Goal: Task Accomplishment & Management: Manage account settings

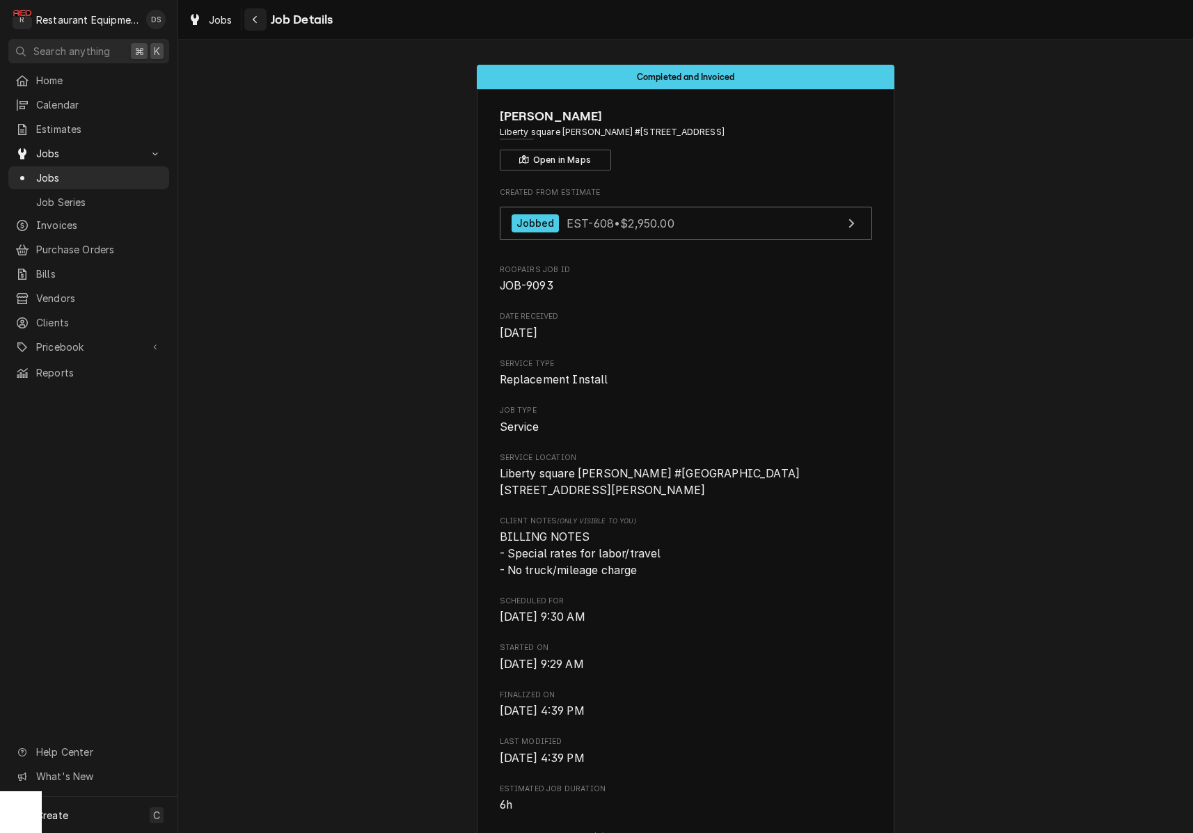
click at [253, 24] on icon "Navigate back" at bounding box center [255, 20] width 6 height 10
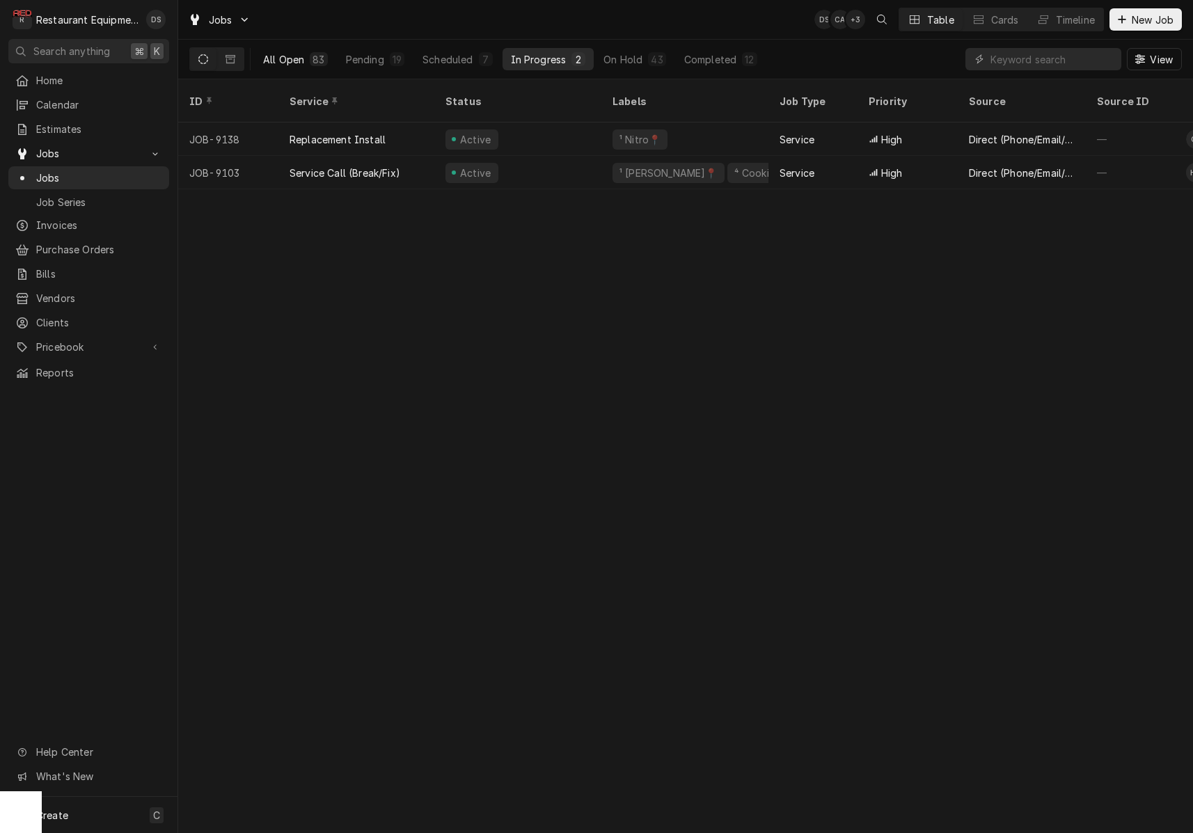
click at [315, 61] on div "83" at bounding box center [319, 59] width 12 height 15
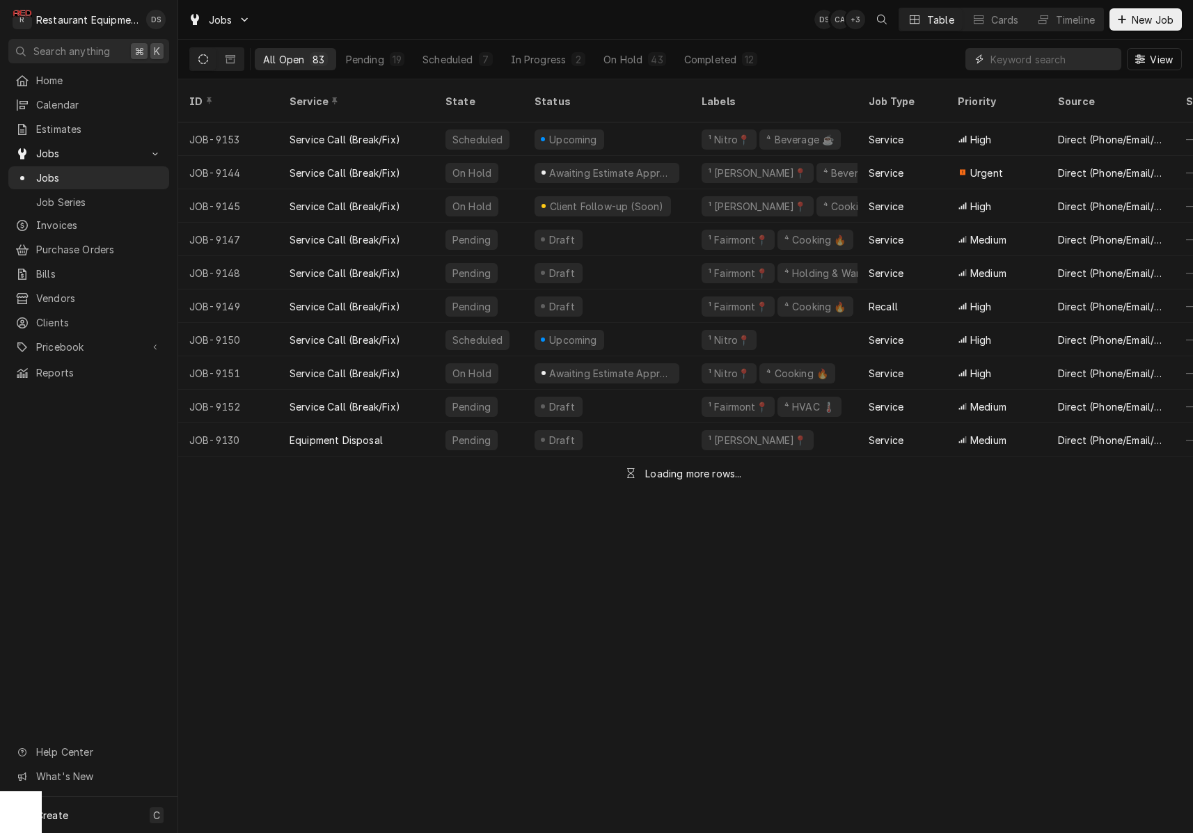
click at [1042, 56] on input "Dynamic Content Wrapper" at bounding box center [1053, 59] width 124 height 22
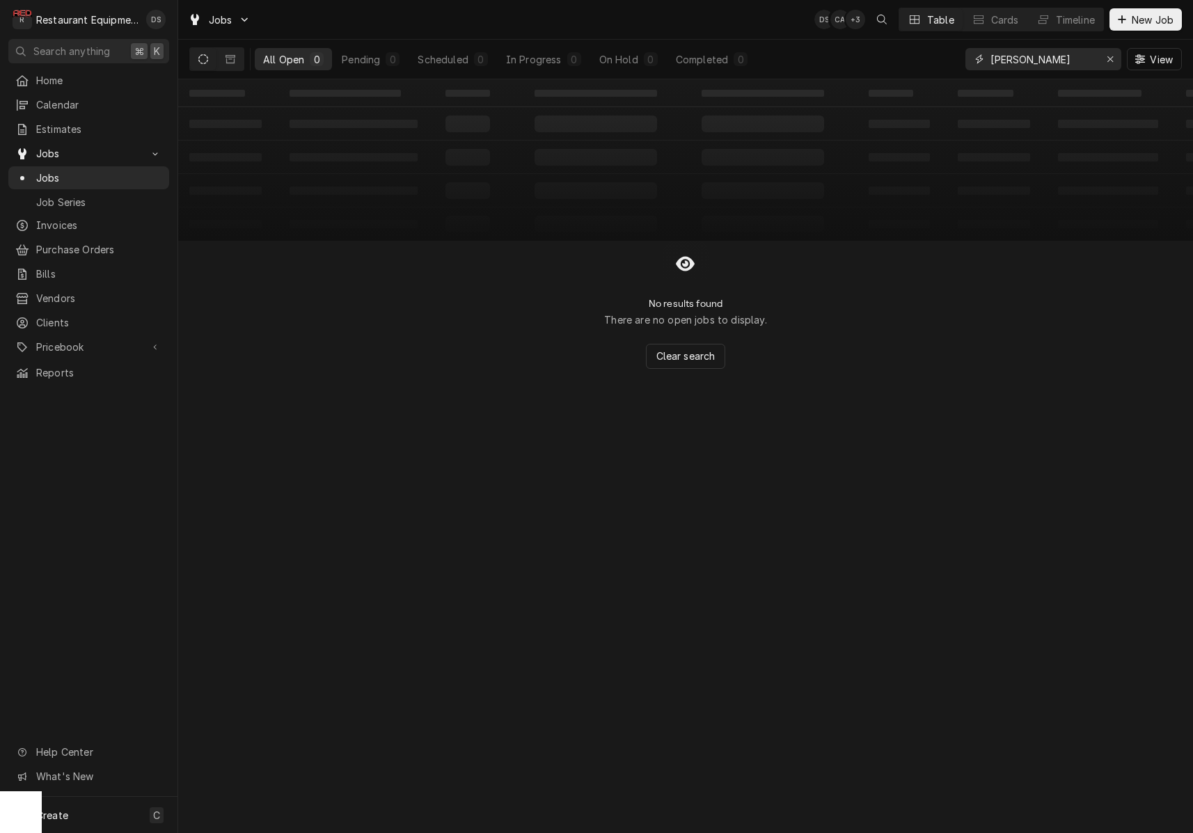
type input "BECKLEY"
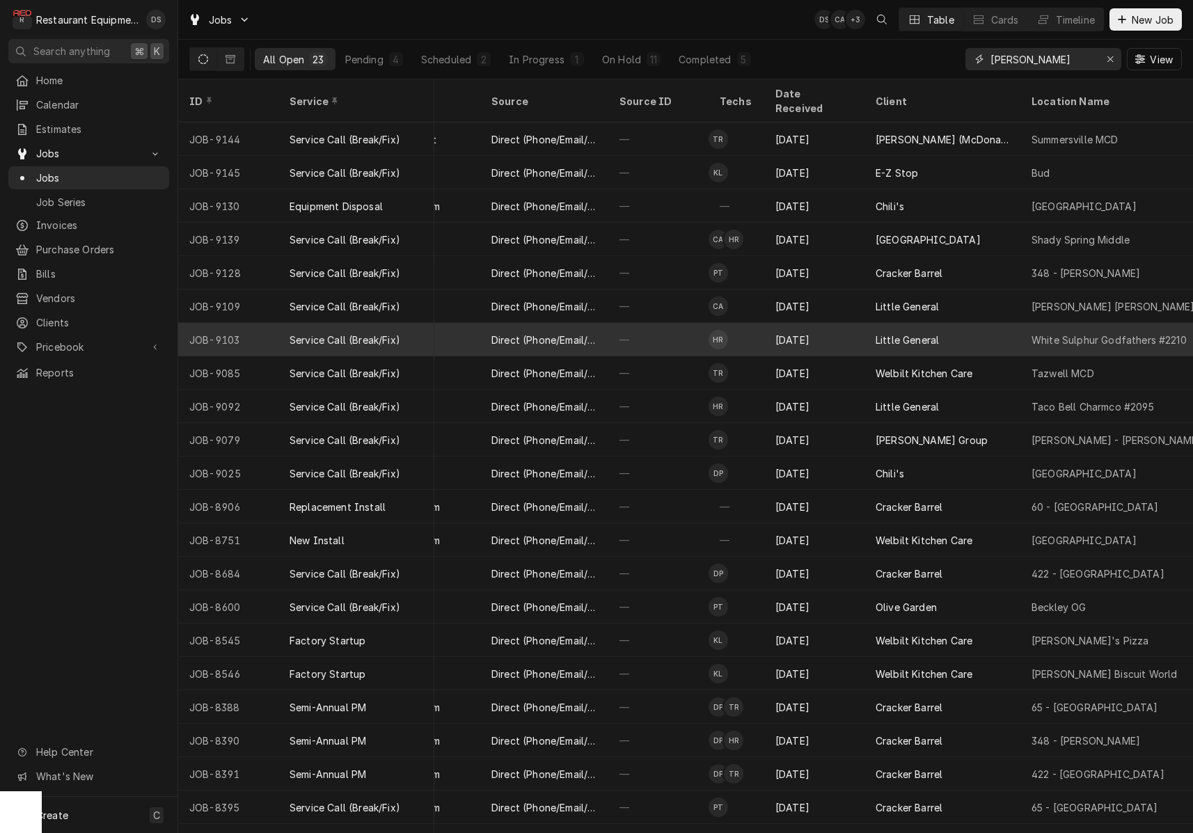
scroll to position [0, 567]
click at [682, 331] on div "—" at bounding box center [658, 339] width 100 height 33
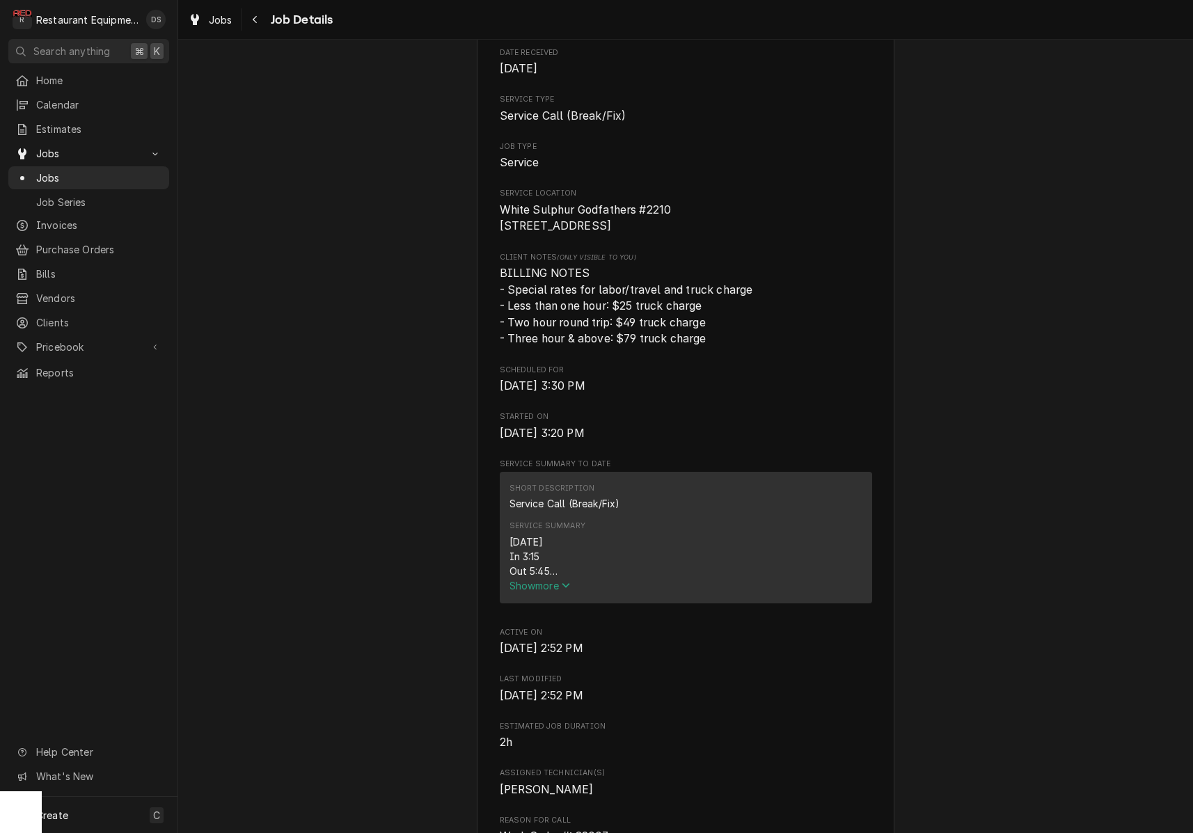
scroll to position [298, 0]
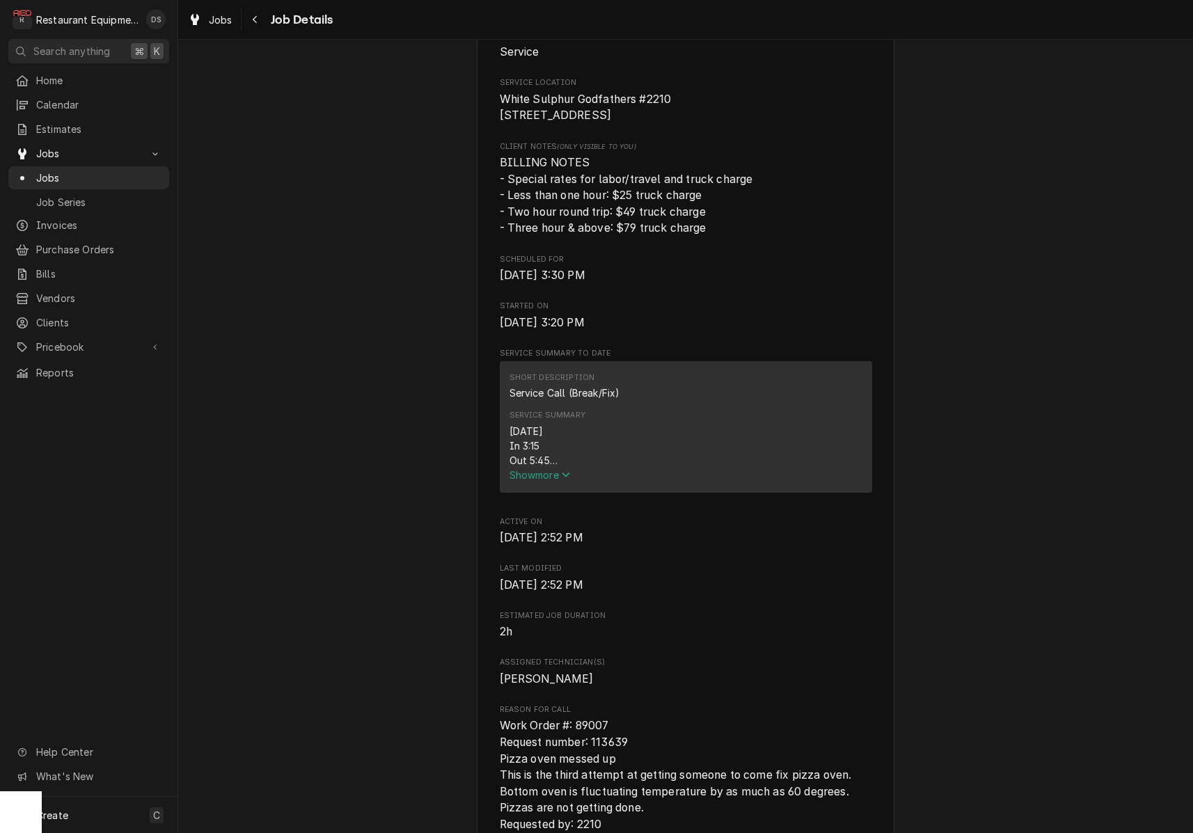
drag, startPoint x: 561, startPoint y: 477, endPoint x: 577, endPoint y: 471, distance: 17.8
click at [561, 477] on span "Show more" at bounding box center [540, 475] width 61 height 12
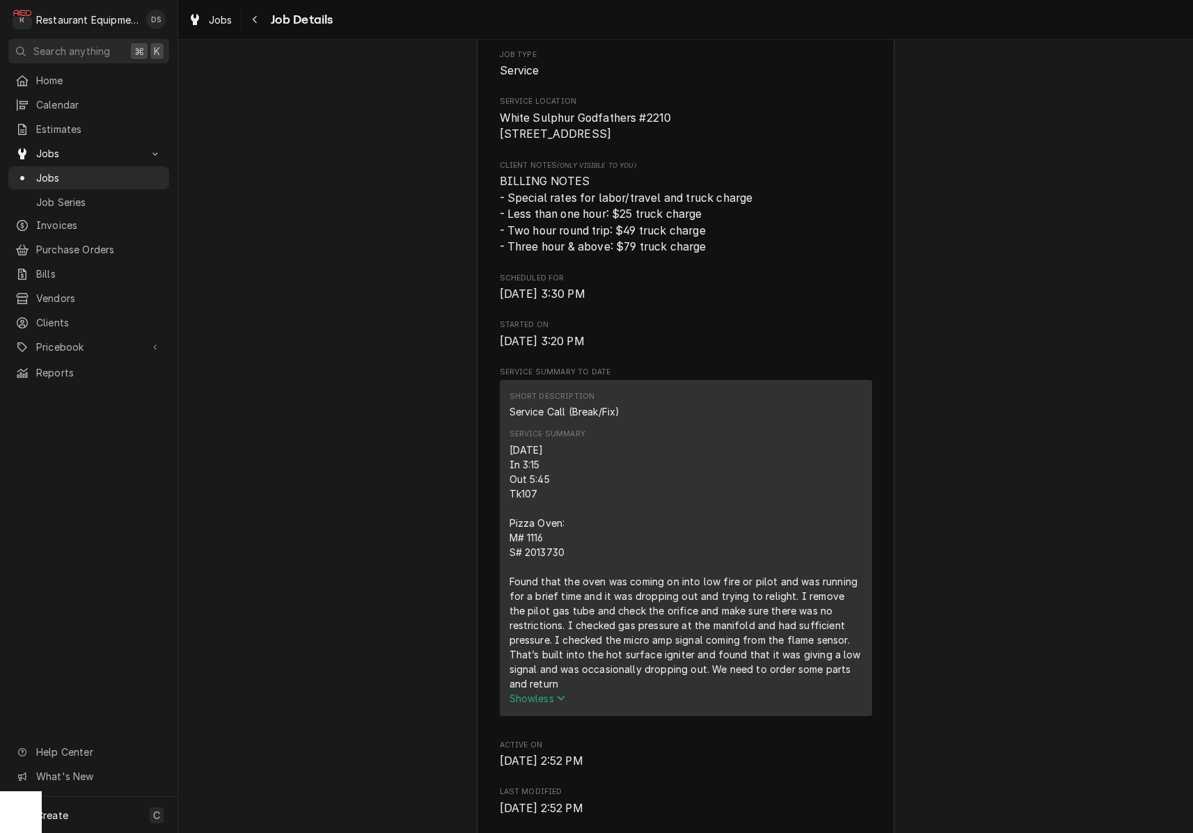
scroll to position [284, 0]
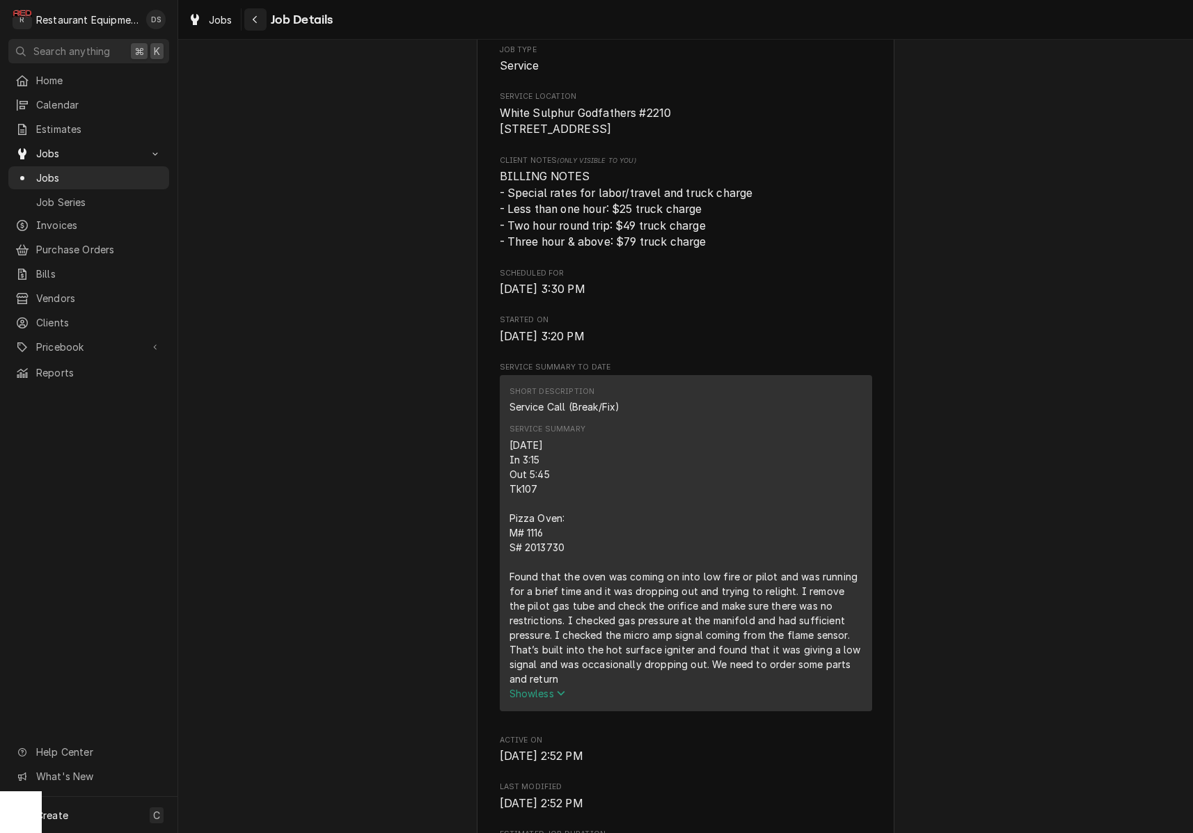
click at [260, 22] on div "Navigate back" at bounding box center [256, 20] width 14 height 14
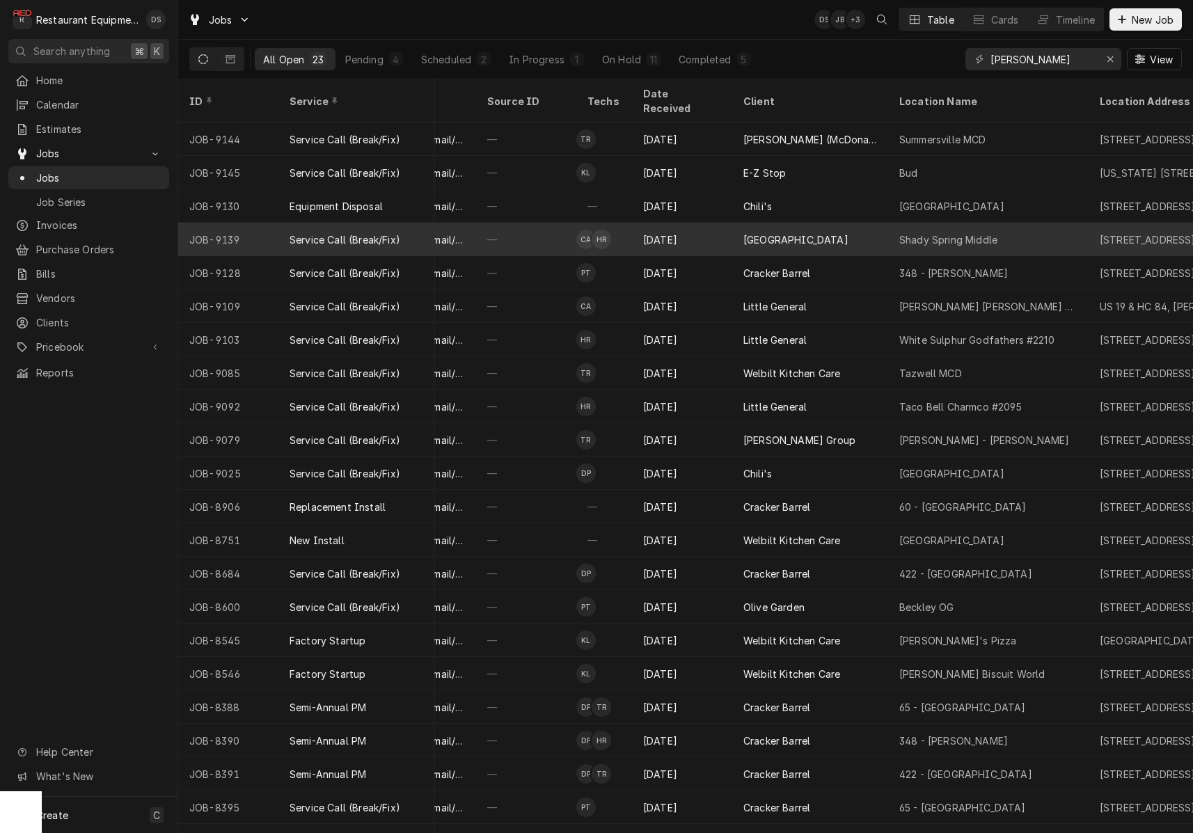
scroll to position [0, 702]
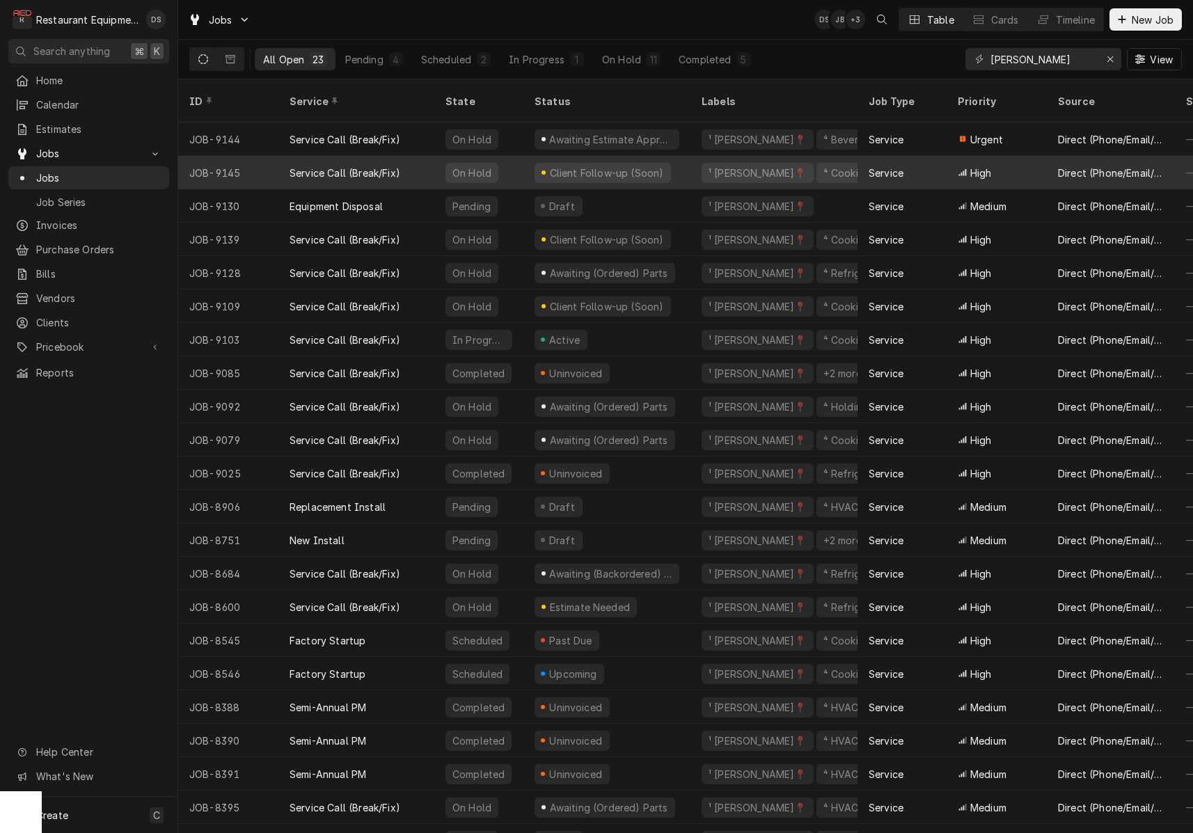
click at [678, 162] on div "Client Follow-up (Soon)" at bounding box center [607, 172] width 167 height 33
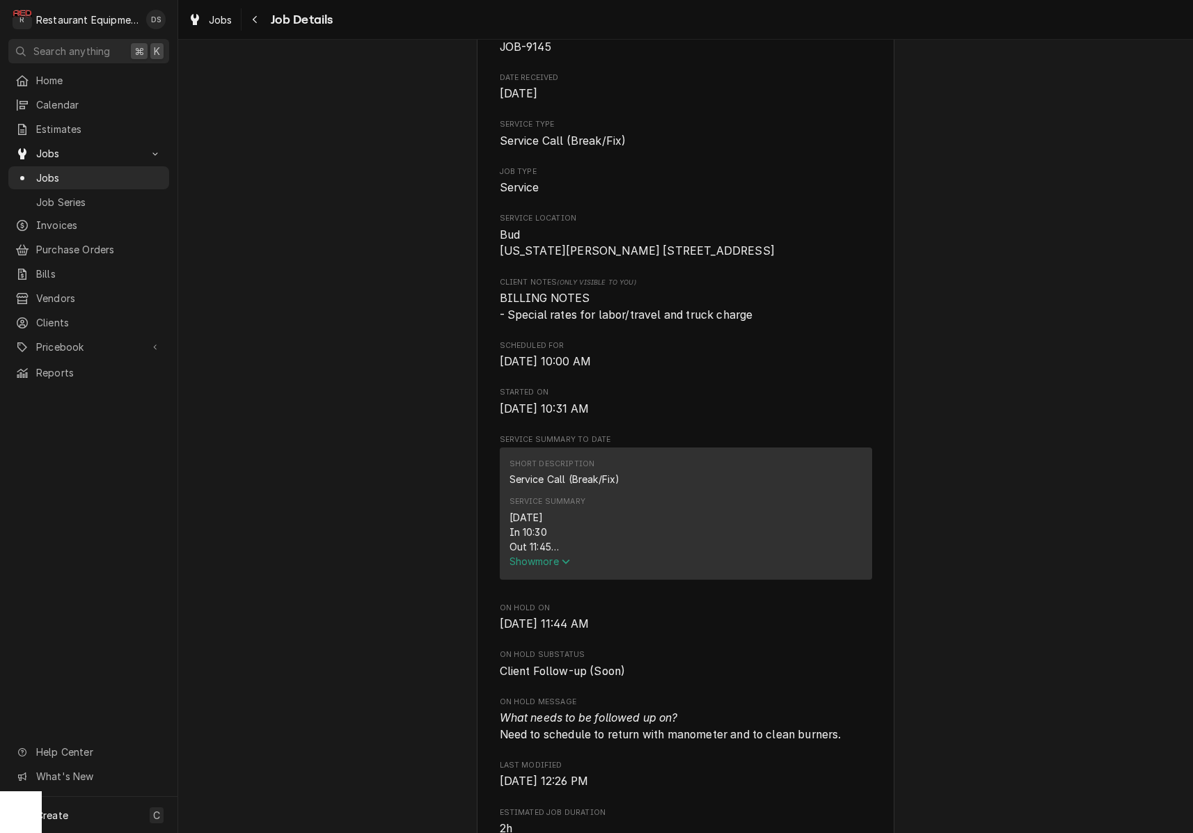
scroll to position [167, 0]
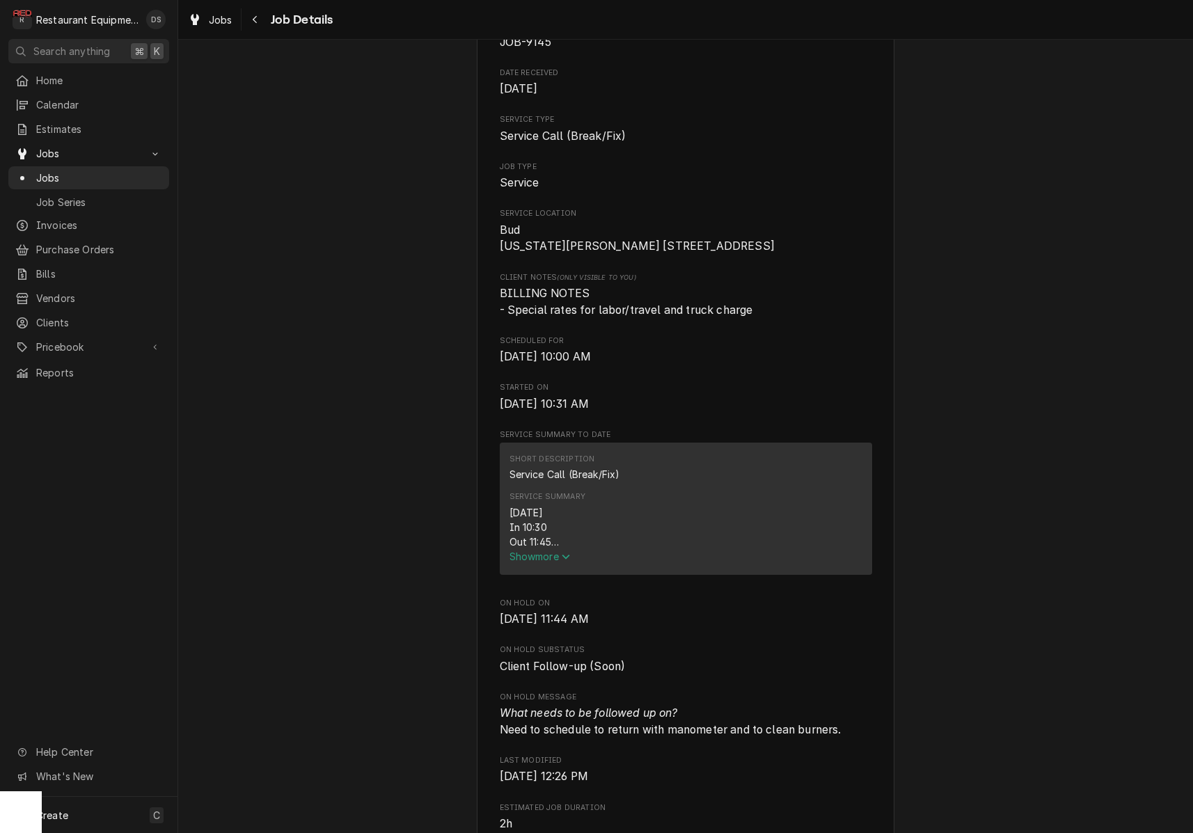
click at [551, 556] on span "Show more" at bounding box center [540, 557] width 61 height 12
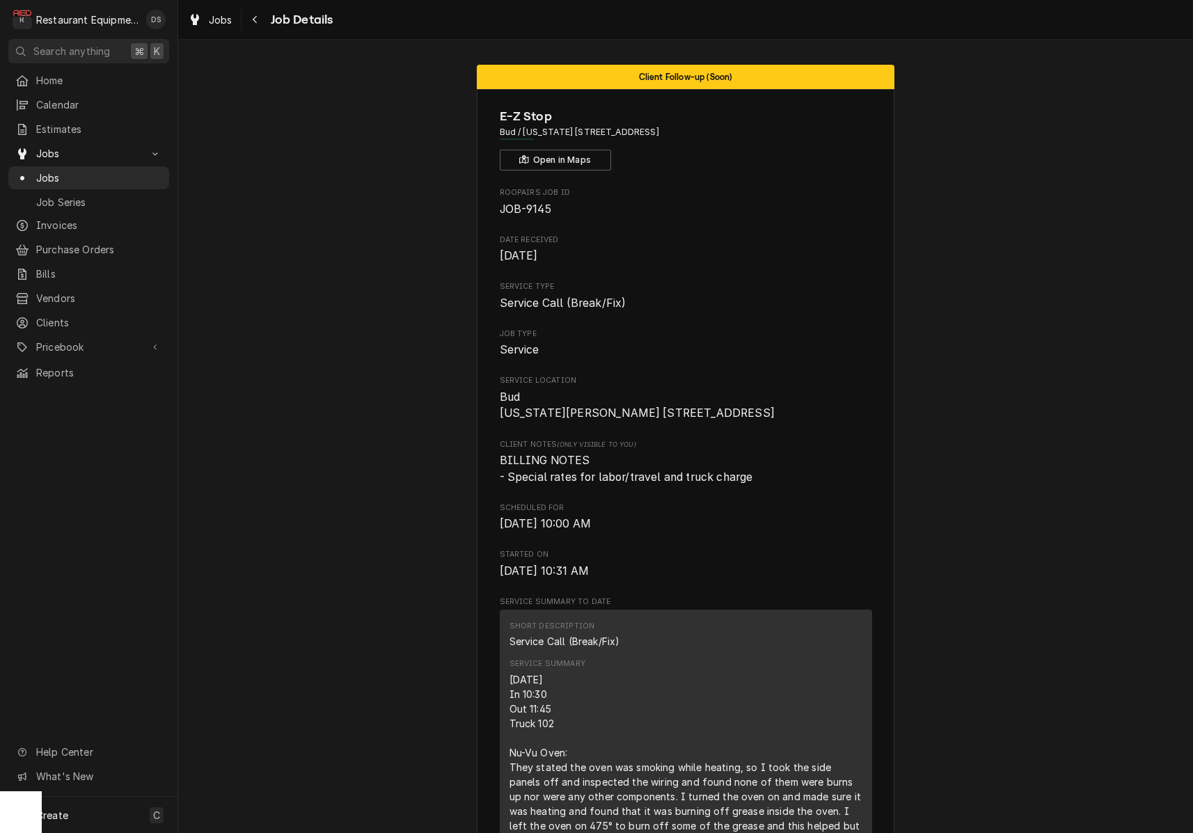
scroll to position [0, 0]
click at [253, 19] on icon "Navigate back" at bounding box center [255, 20] width 4 height 8
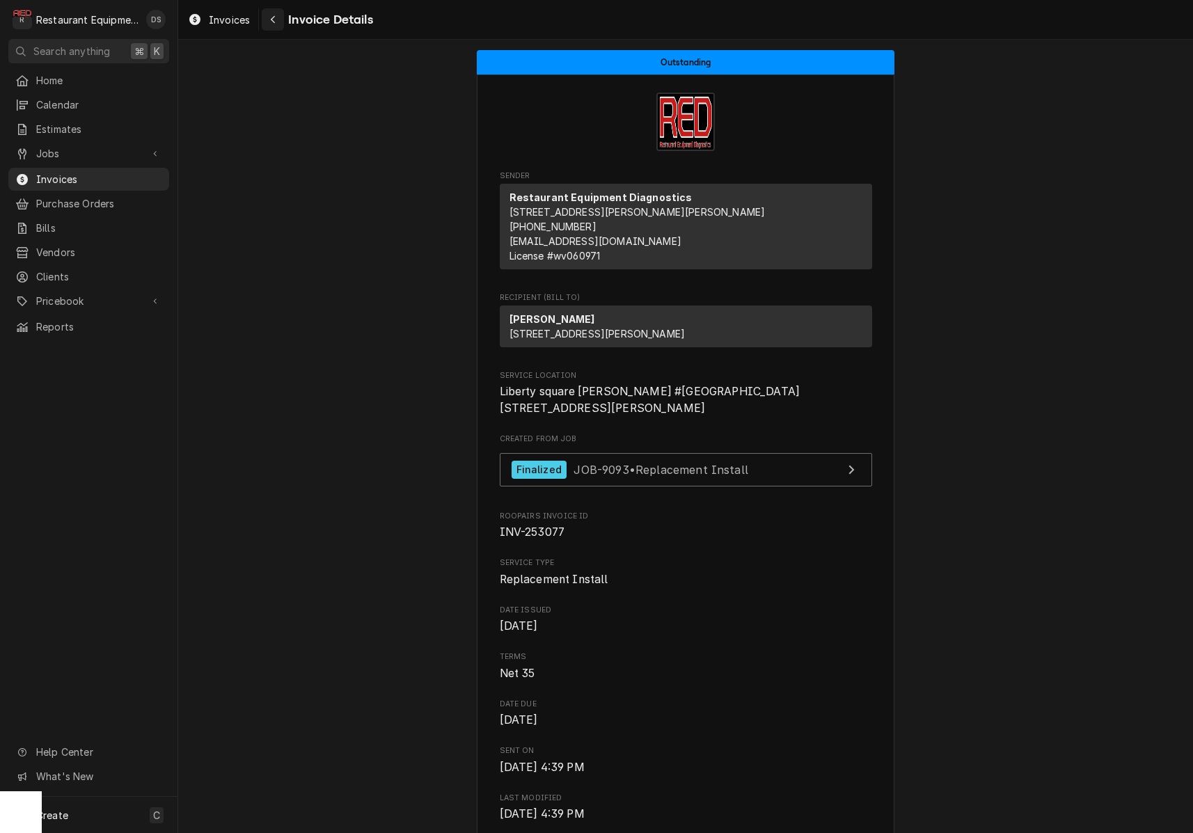
click at [272, 24] on icon "Navigate back" at bounding box center [273, 20] width 6 height 10
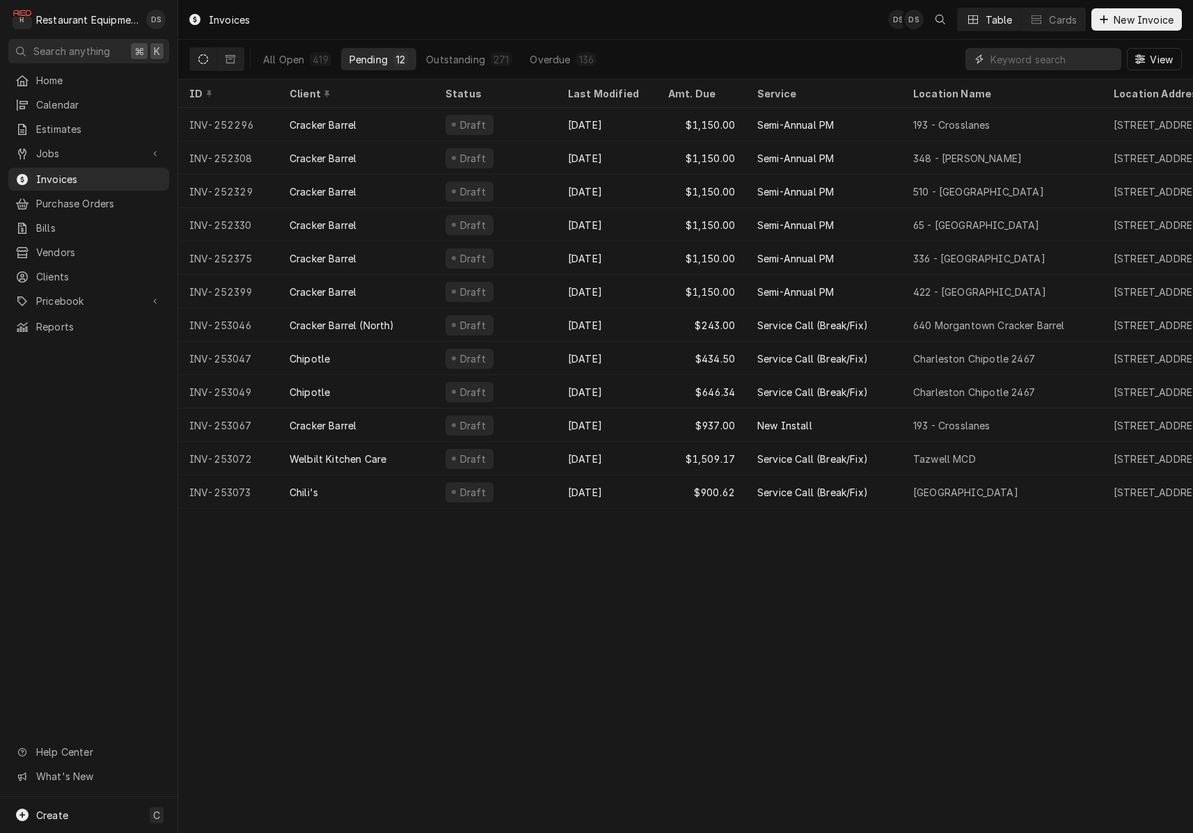
click at [1018, 65] on input "Dynamic Content Wrapper" at bounding box center [1053, 59] width 124 height 22
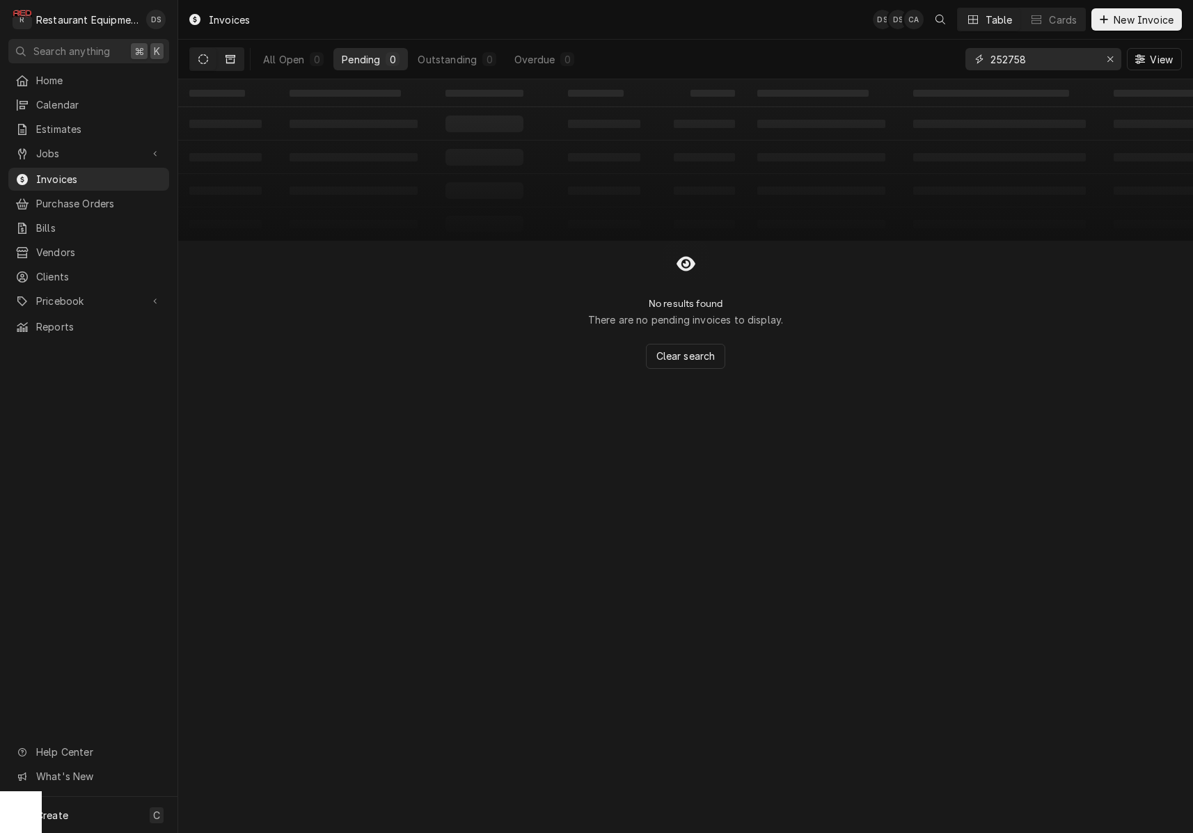
type input "252758"
click at [236, 63] on button "Dynamic Content Wrapper" at bounding box center [230, 59] width 26 height 22
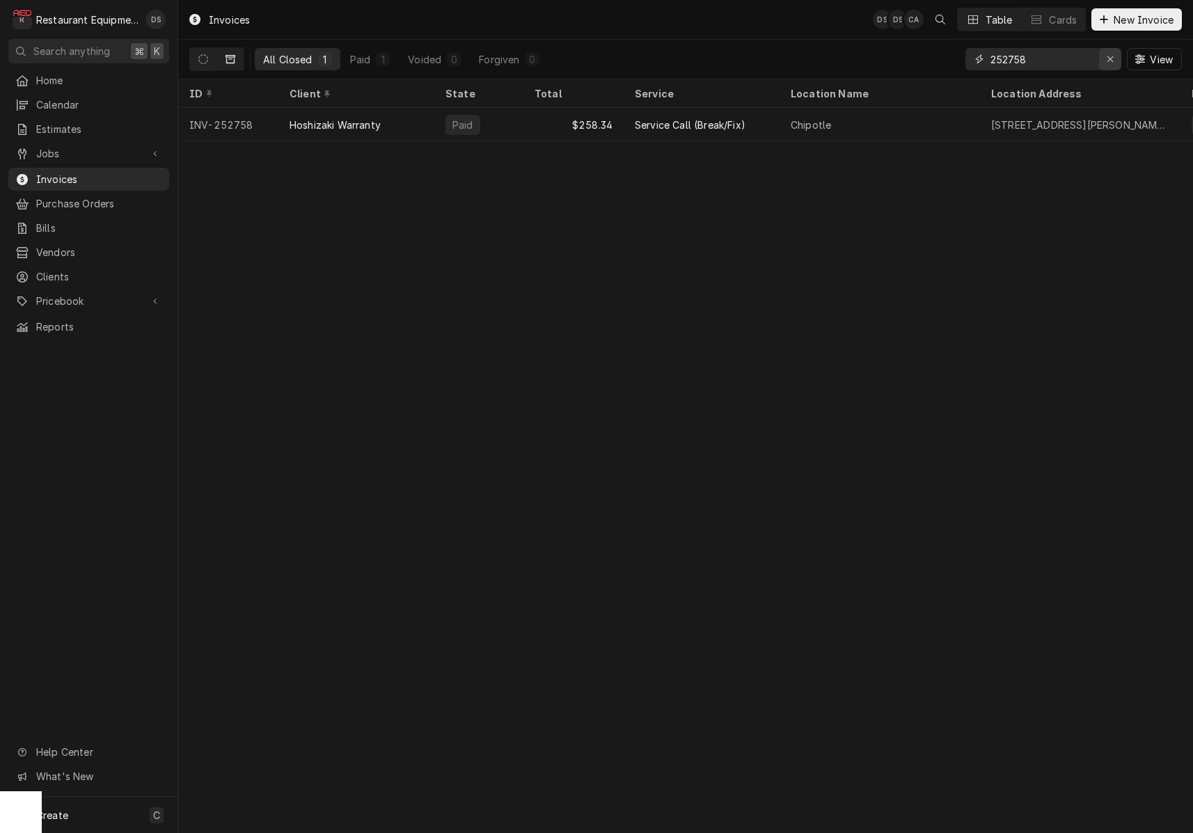
click at [1116, 57] on div "Erase input" at bounding box center [1111, 59] width 14 height 14
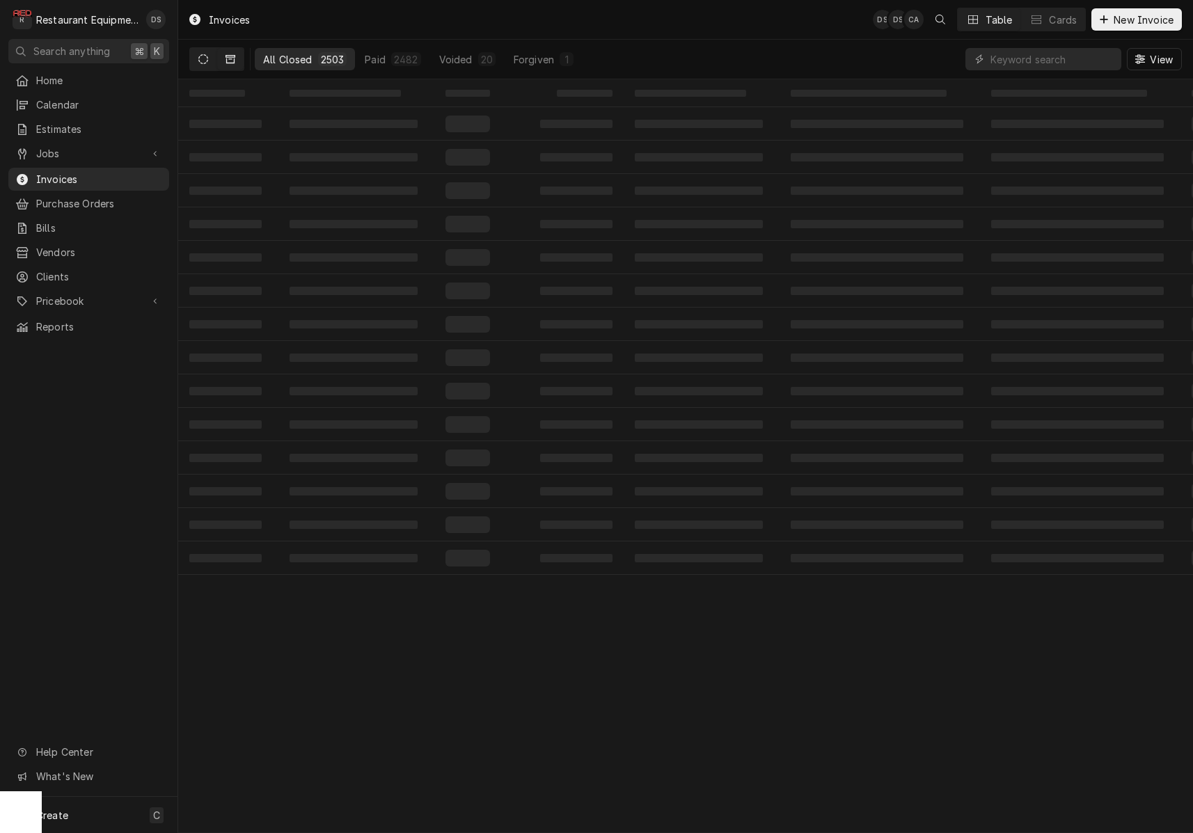
click at [206, 57] on icon "Dynamic Content Wrapper" at bounding box center [203, 59] width 10 height 10
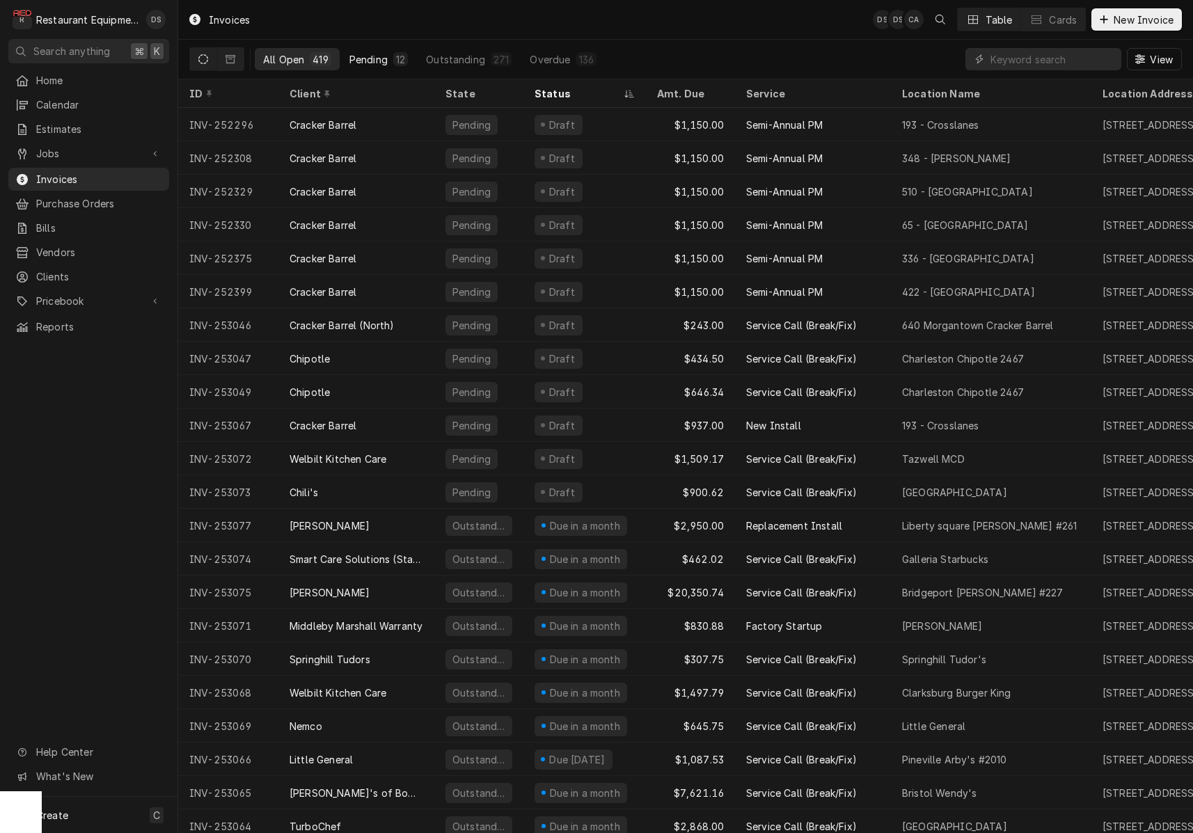
click at [363, 57] on div "Pending" at bounding box center [369, 59] width 38 height 15
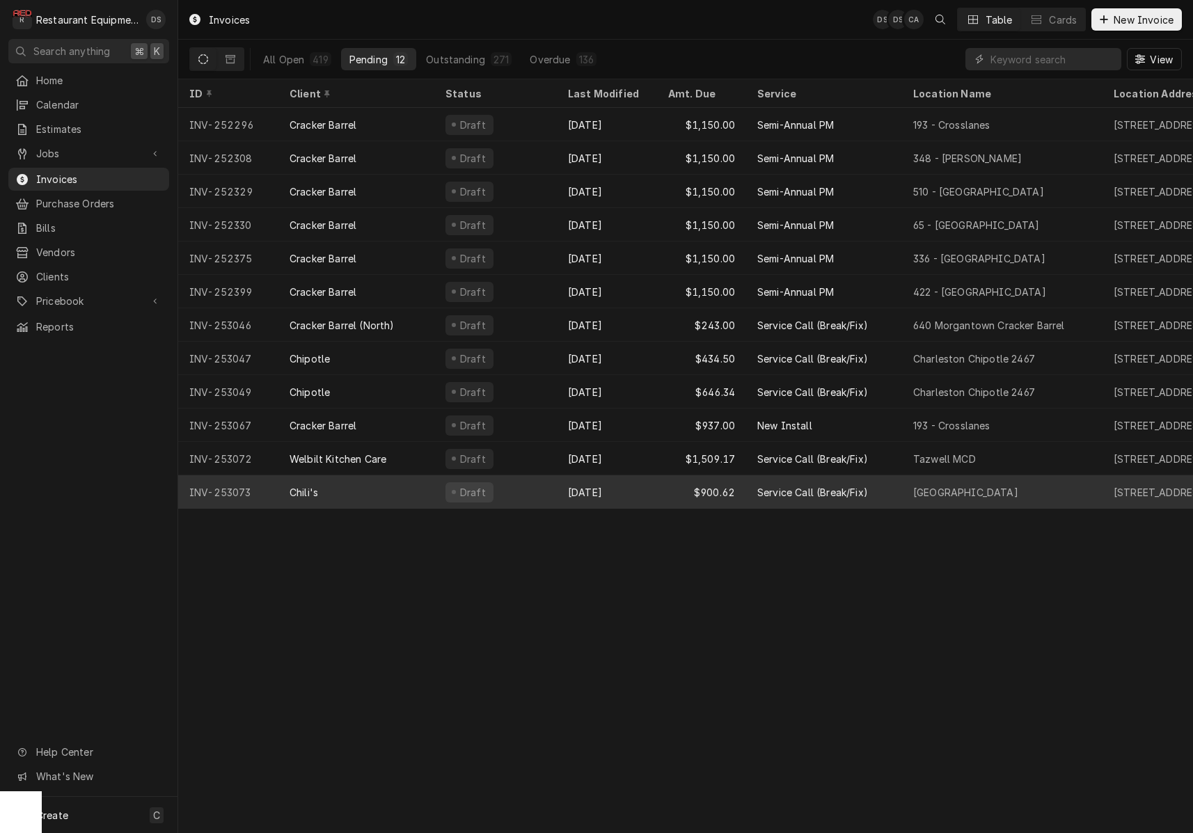
click at [556, 487] on div "Draft" at bounding box center [495, 492] width 123 height 33
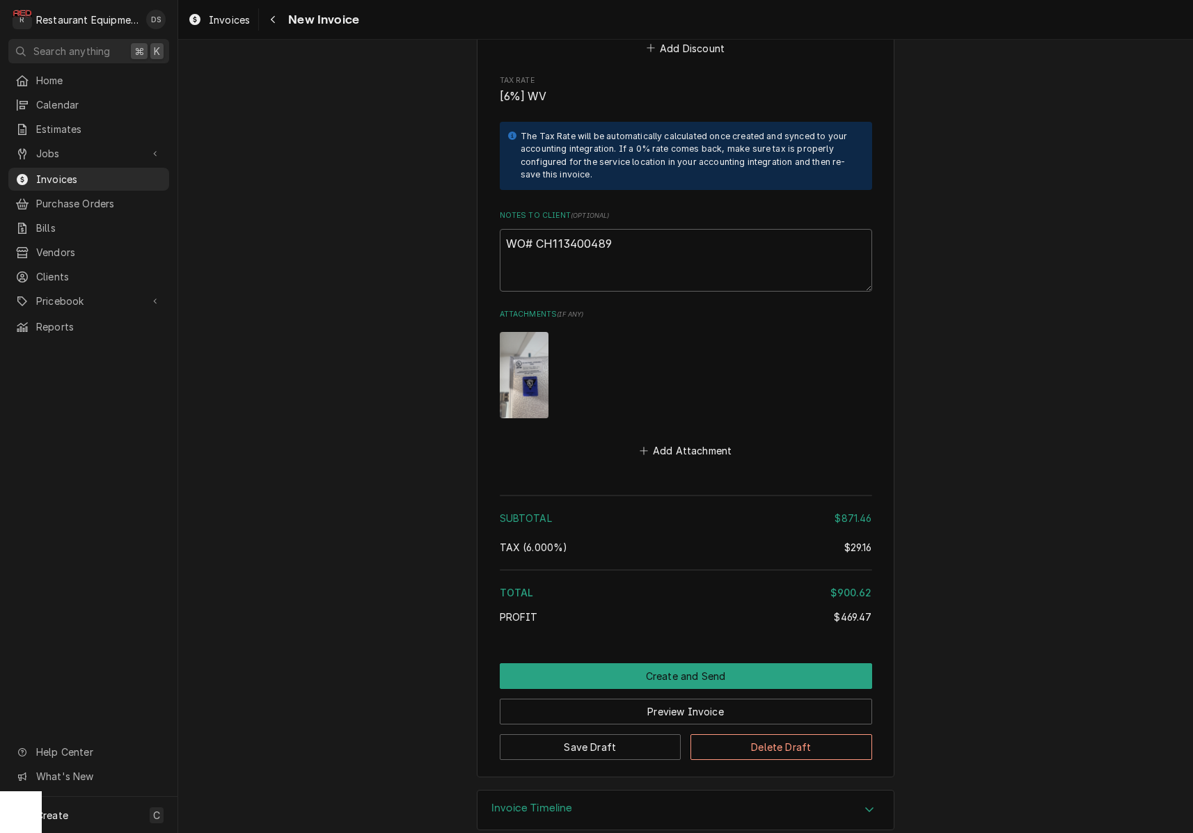
scroll to position [2791, 0]
drag, startPoint x: 606, startPoint y: 224, endPoint x: 538, endPoint y: 221, distance: 69.0
click at [538, 230] on textarea "WO# CH113400489" at bounding box center [686, 261] width 373 height 63
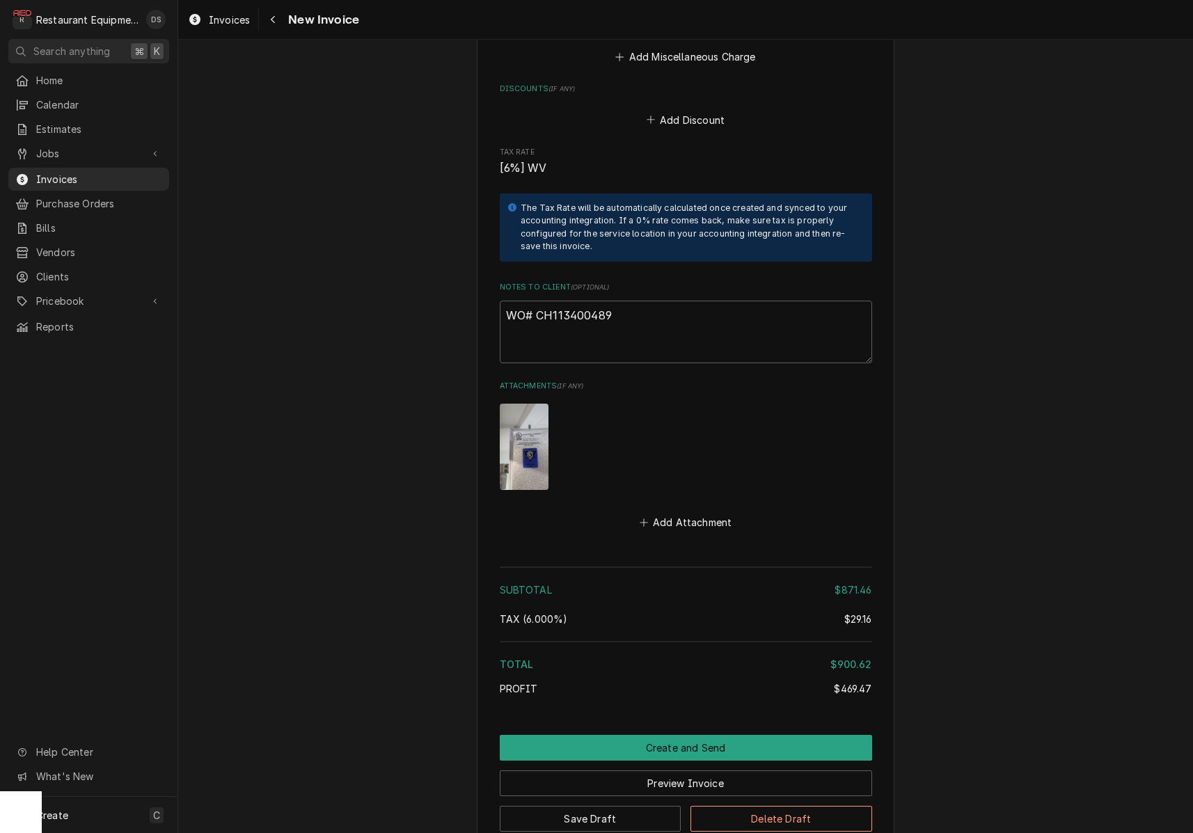
scroll to position [2741, 0]
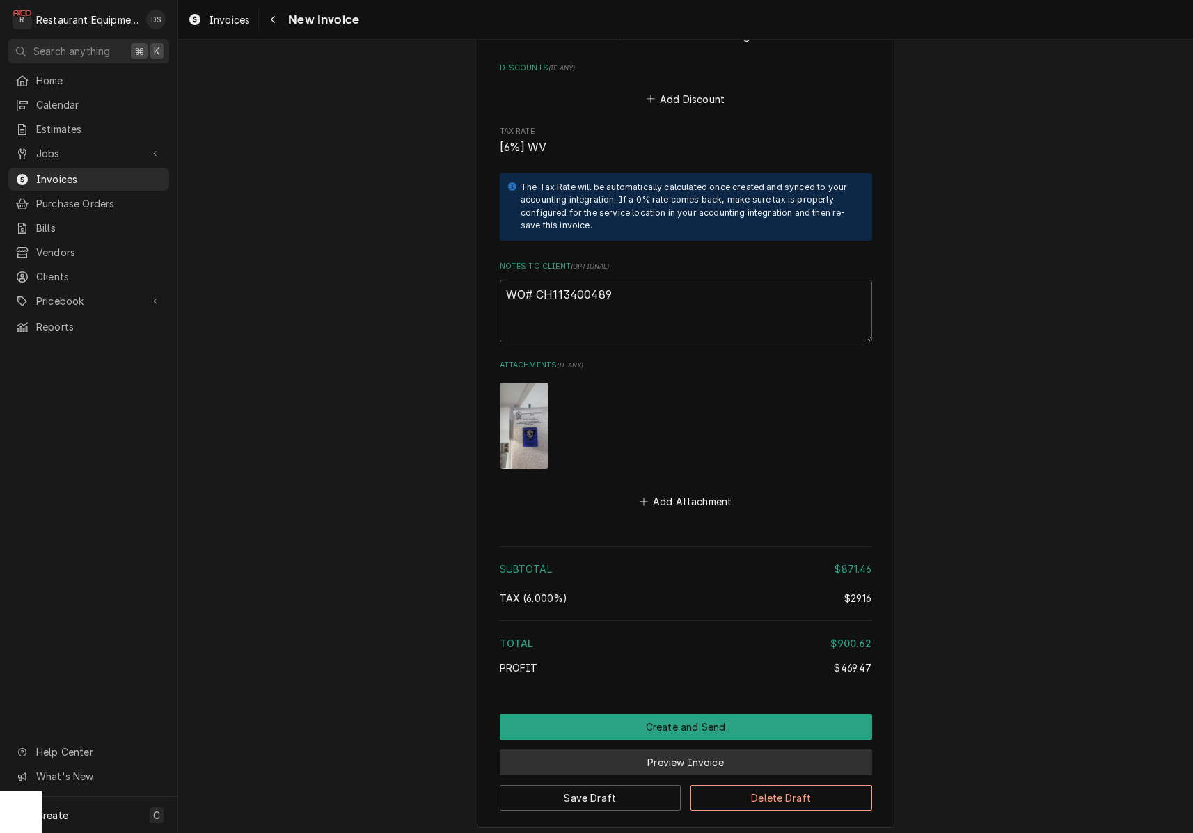
click at [665, 750] on button "Preview Invoice" at bounding box center [686, 763] width 373 height 26
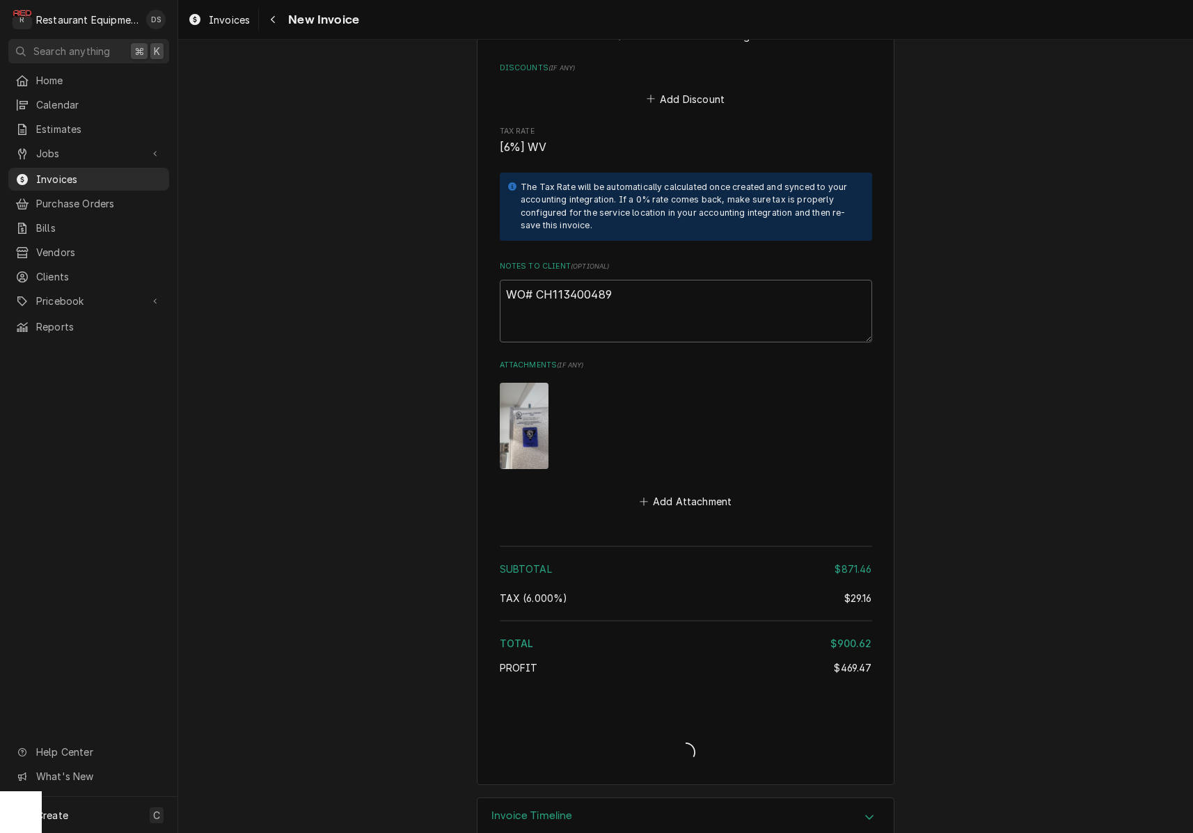
type textarea "x"
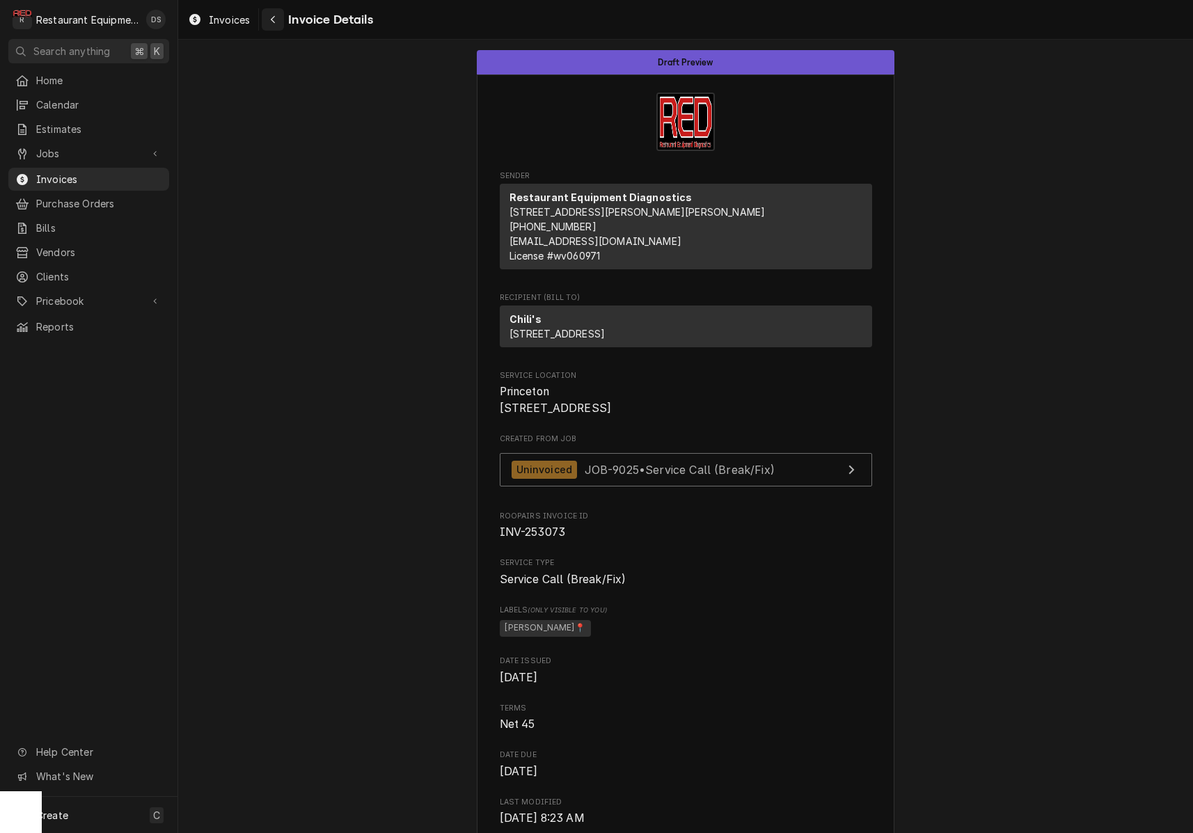
click at [272, 24] on icon "Navigate back" at bounding box center [273, 20] width 6 height 10
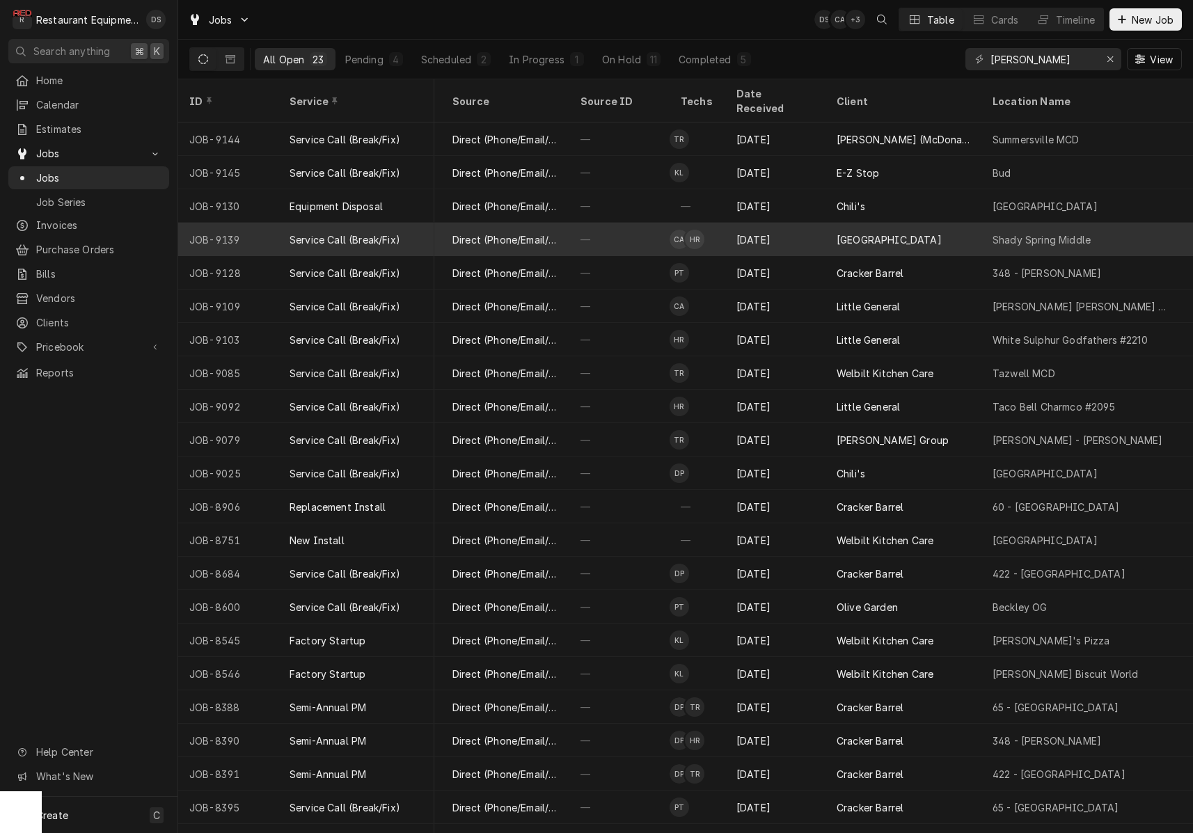
scroll to position [0, 606]
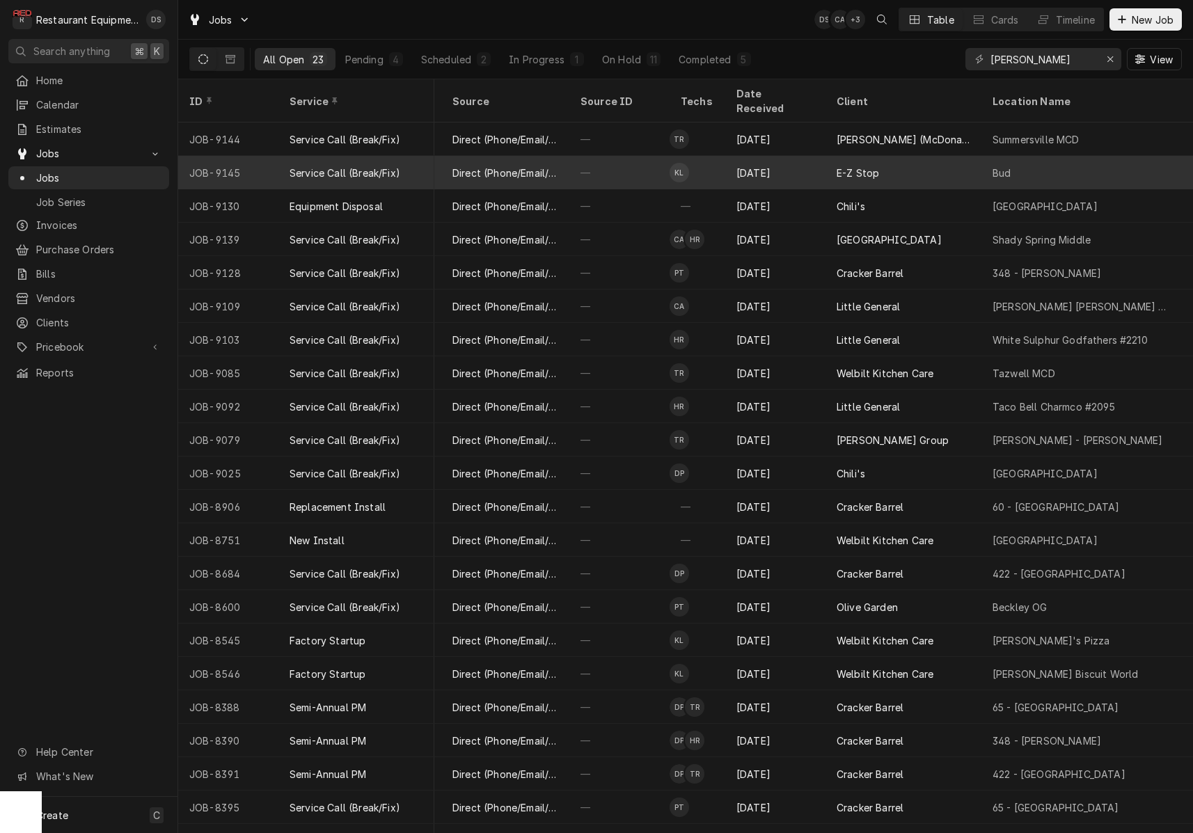
click at [797, 163] on div "[DATE]" at bounding box center [776, 172] width 100 height 33
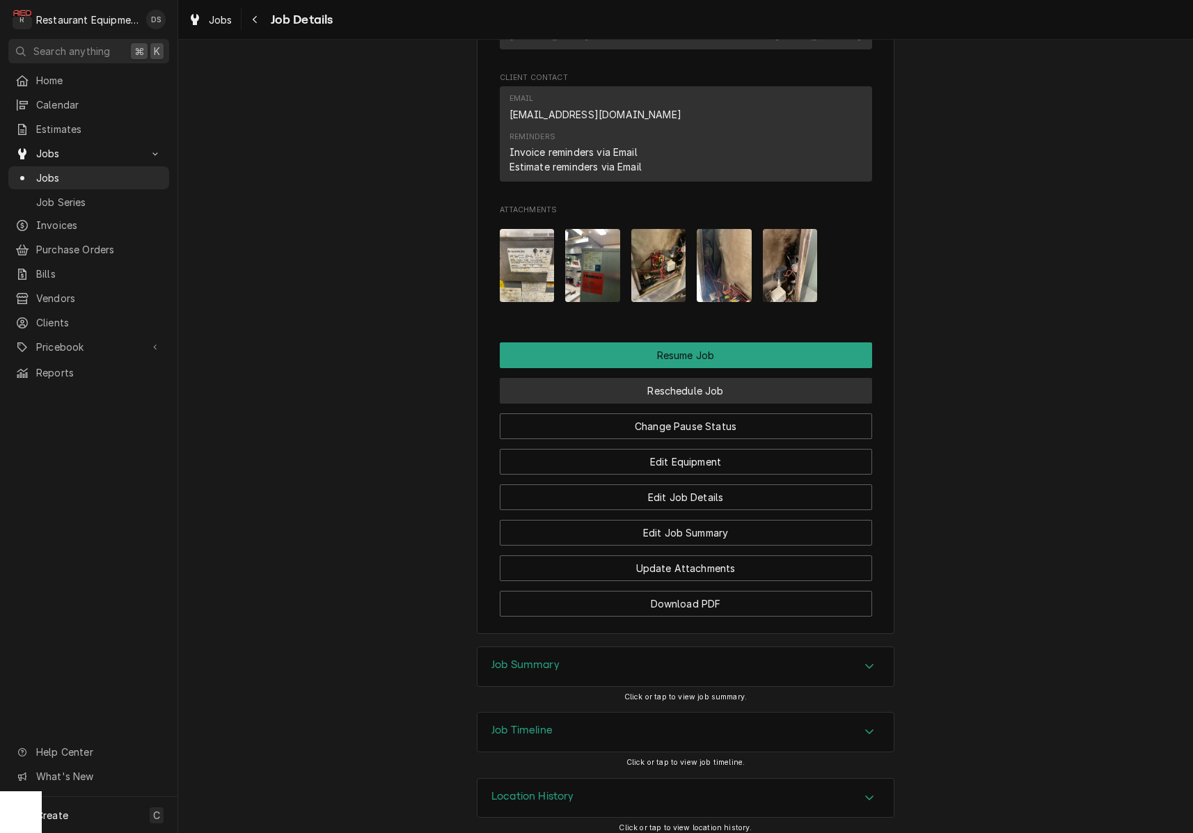
scroll to position [1294, 0]
click at [673, 381] on button "Reschedule Job" at bounding box center [686, 392] width 373 height 26
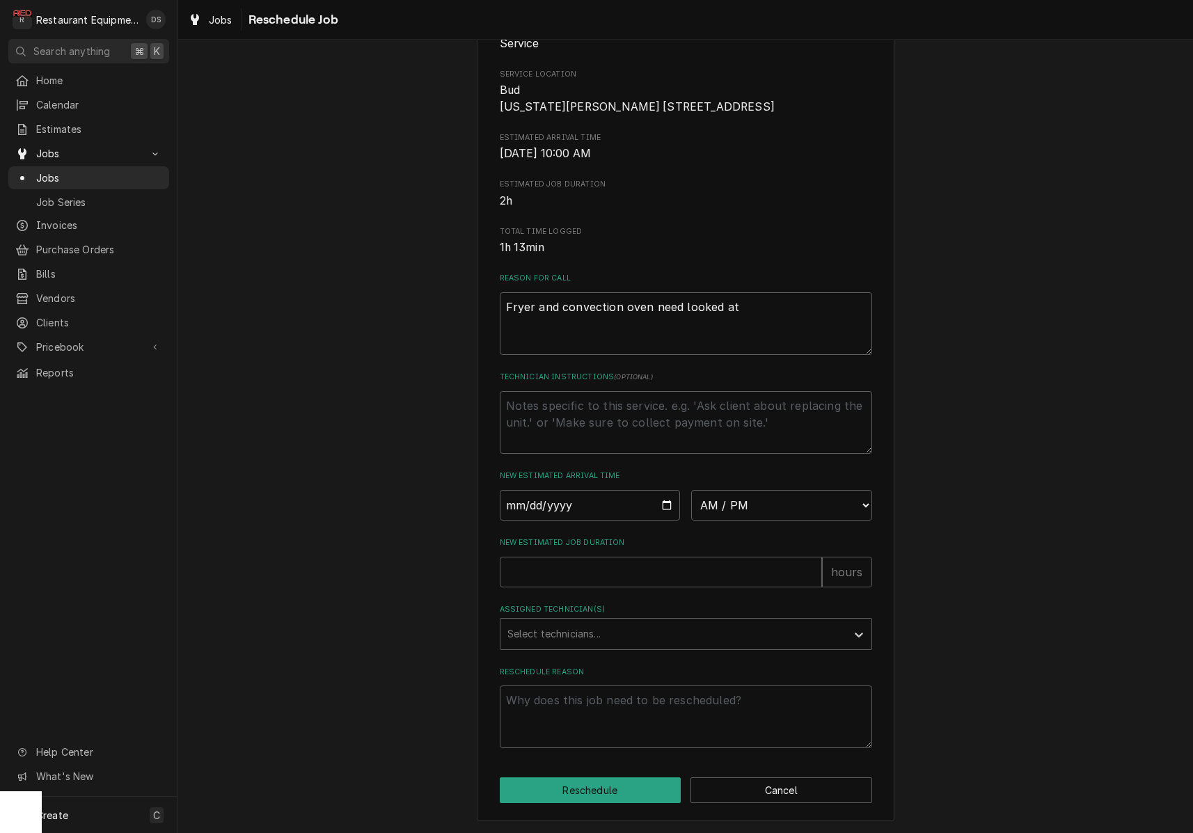
scroll to position [196, 0]
select select "09:30:00"
click at [625, 569] on input "New Estimated Job Duration" at bounding box center [661, 572] width 322 height 31
type textarea "x"
type input "2"
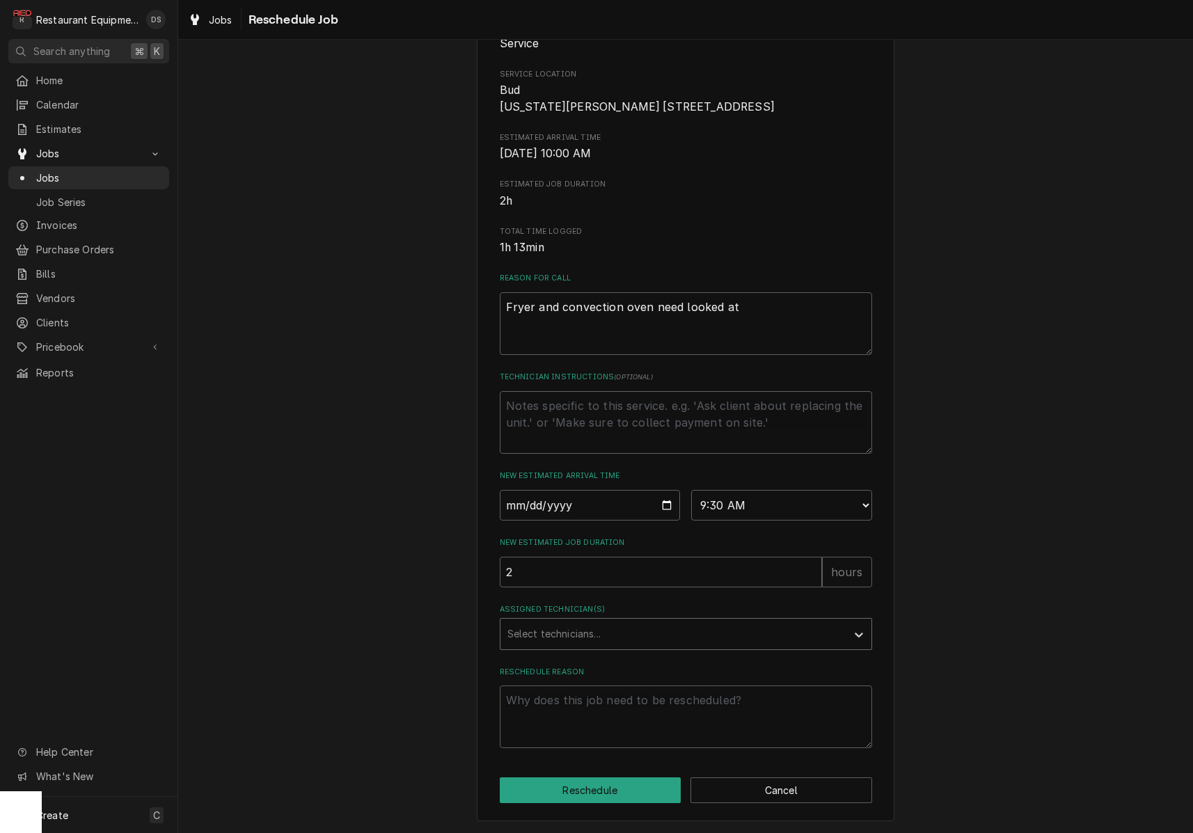
click at [622, 631] on div "Assigned Technician(s)" at bounding box center [674, 634] width 332 height 25
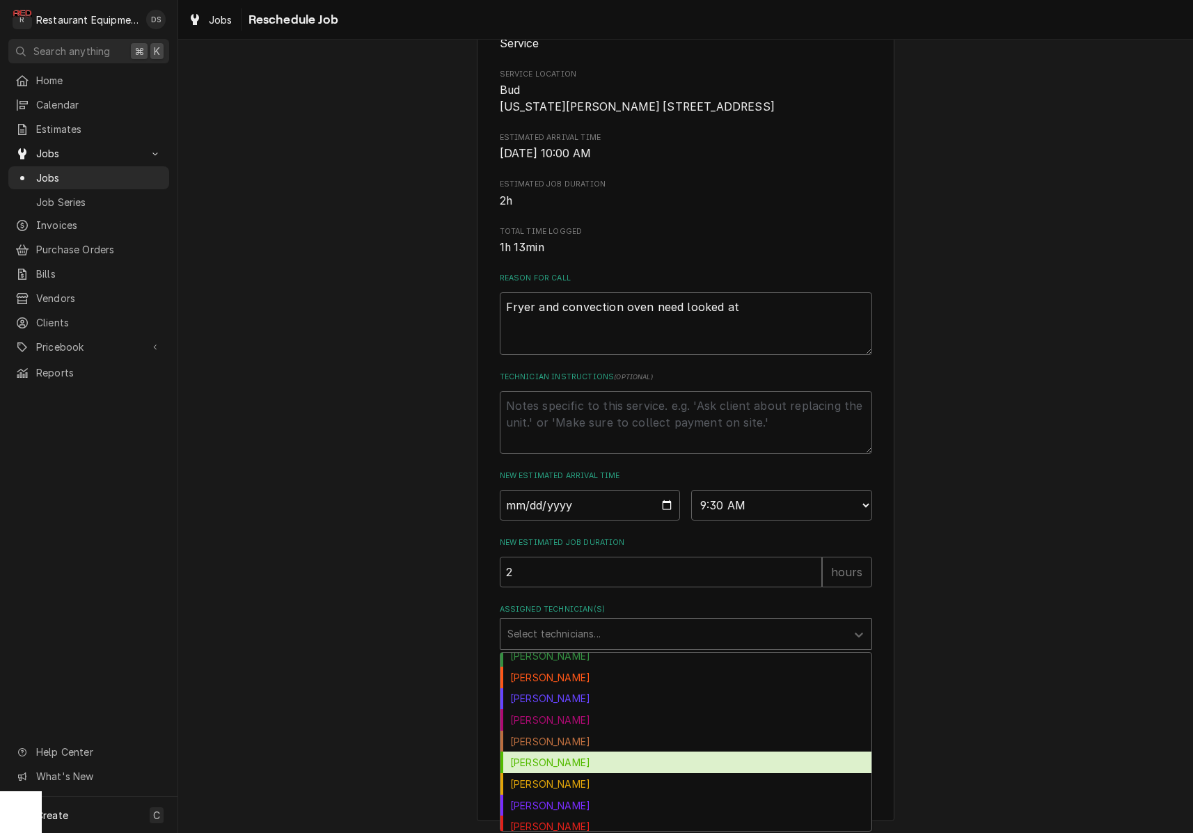
scroll to position [68, 0]
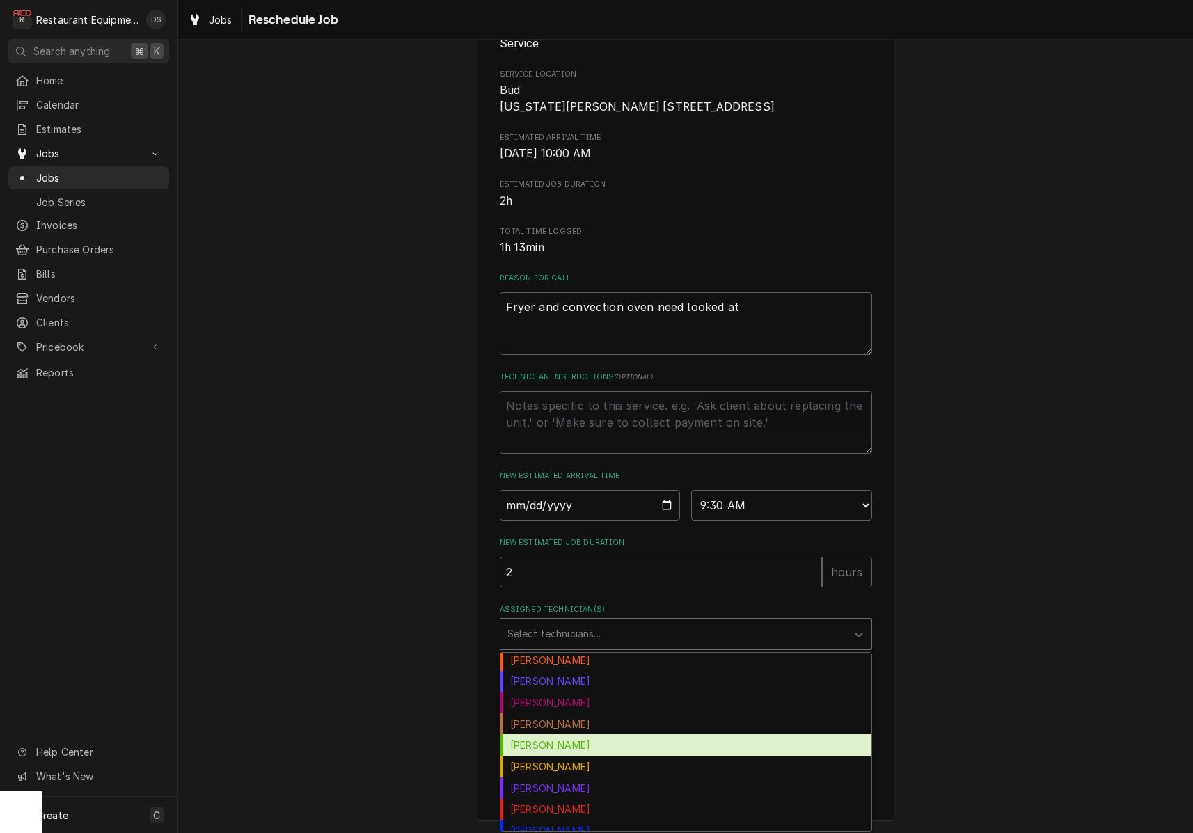
click at [562, 742] on div "Huston Lewis" at bounding box center [686, 746] width 371 height 22
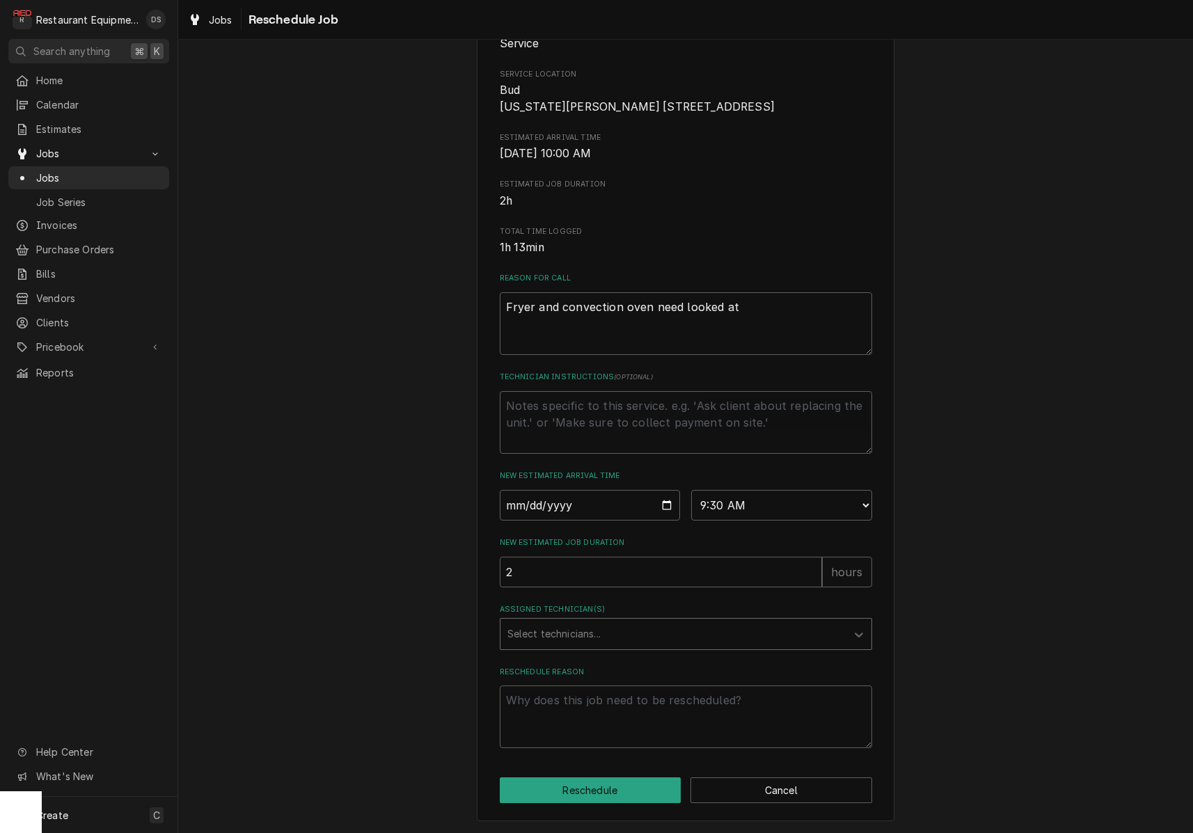
scroll to position [0, 0]
click at [703, 632] on div "Assigned Technician(s)" at bounding box center [674, 634] width 332 height 25
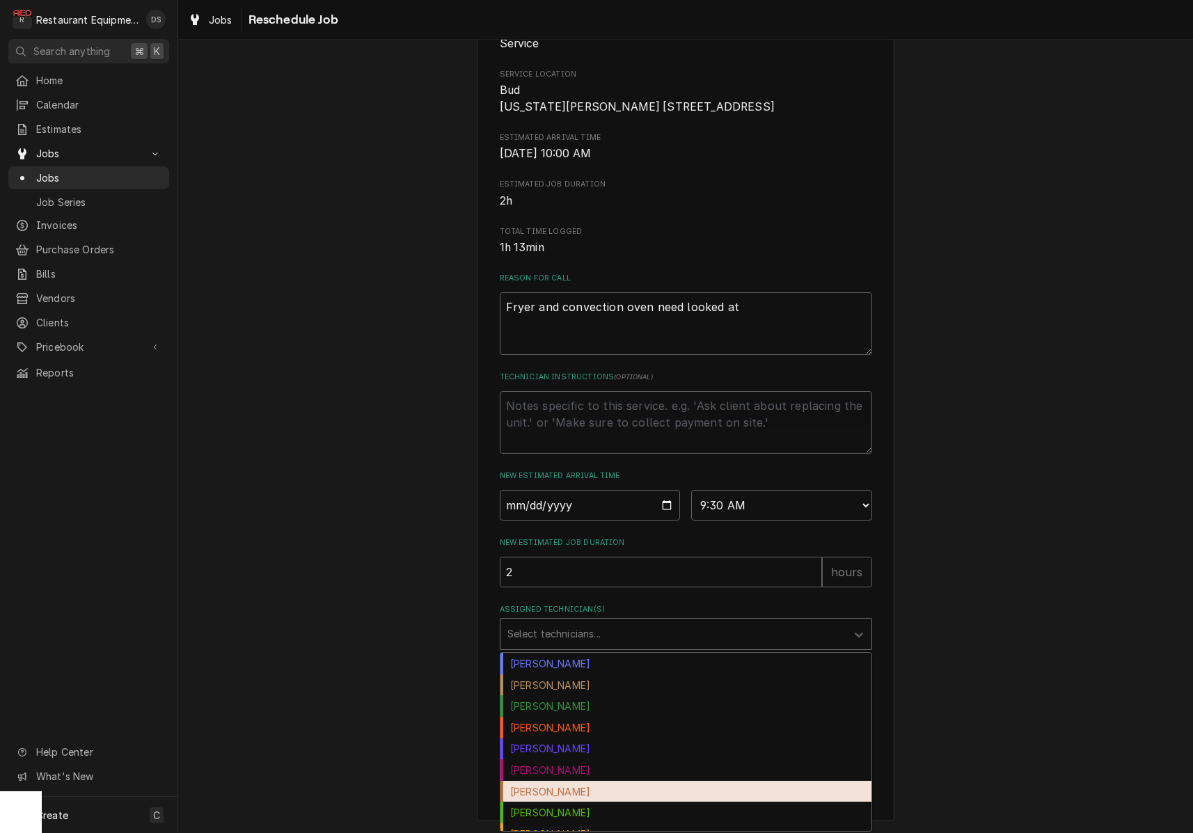
click at [515, 785] on div "Hunter Ralston" at bounding box center [686, 792] width 371 height 22
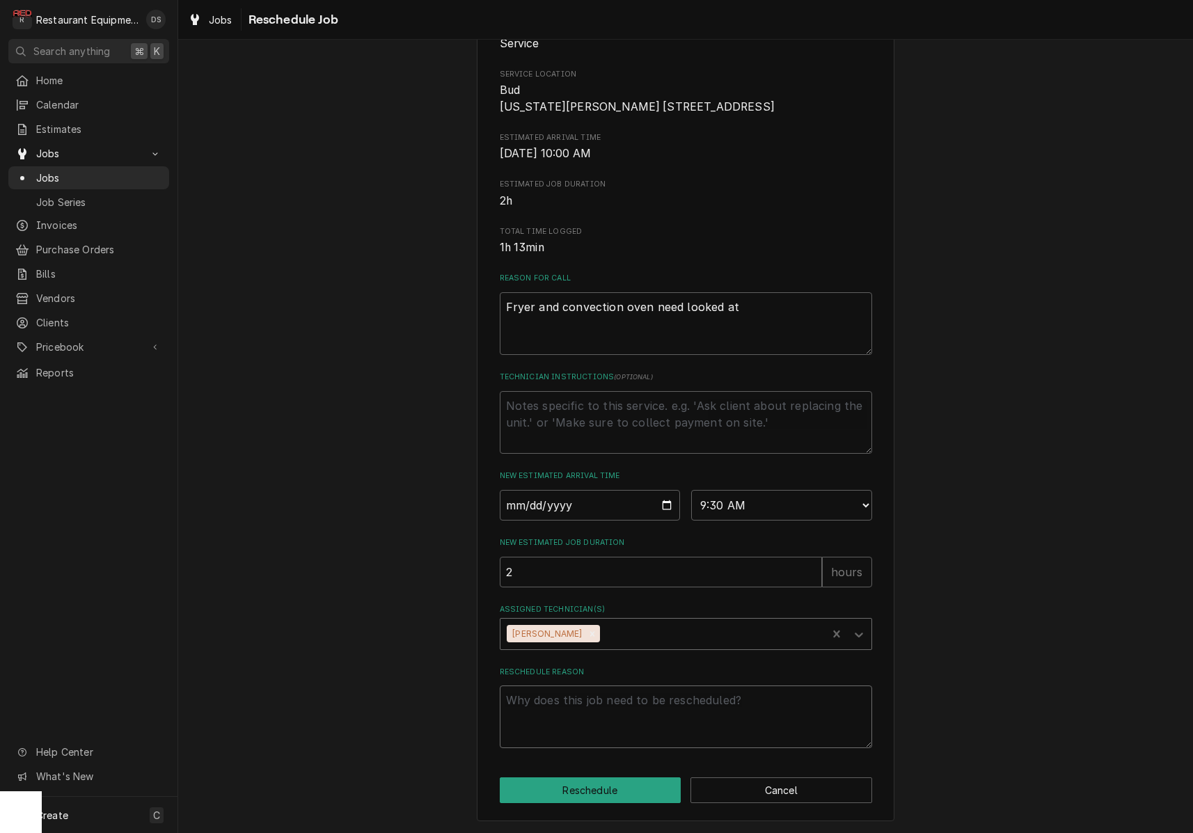
click at [580, 712] on textarea "Reschedule Reason" at bounding box center [686, 717] width 373 height 63
type textarea "x"
type textarea "a"
type textarea "x"
type textarea "ad"
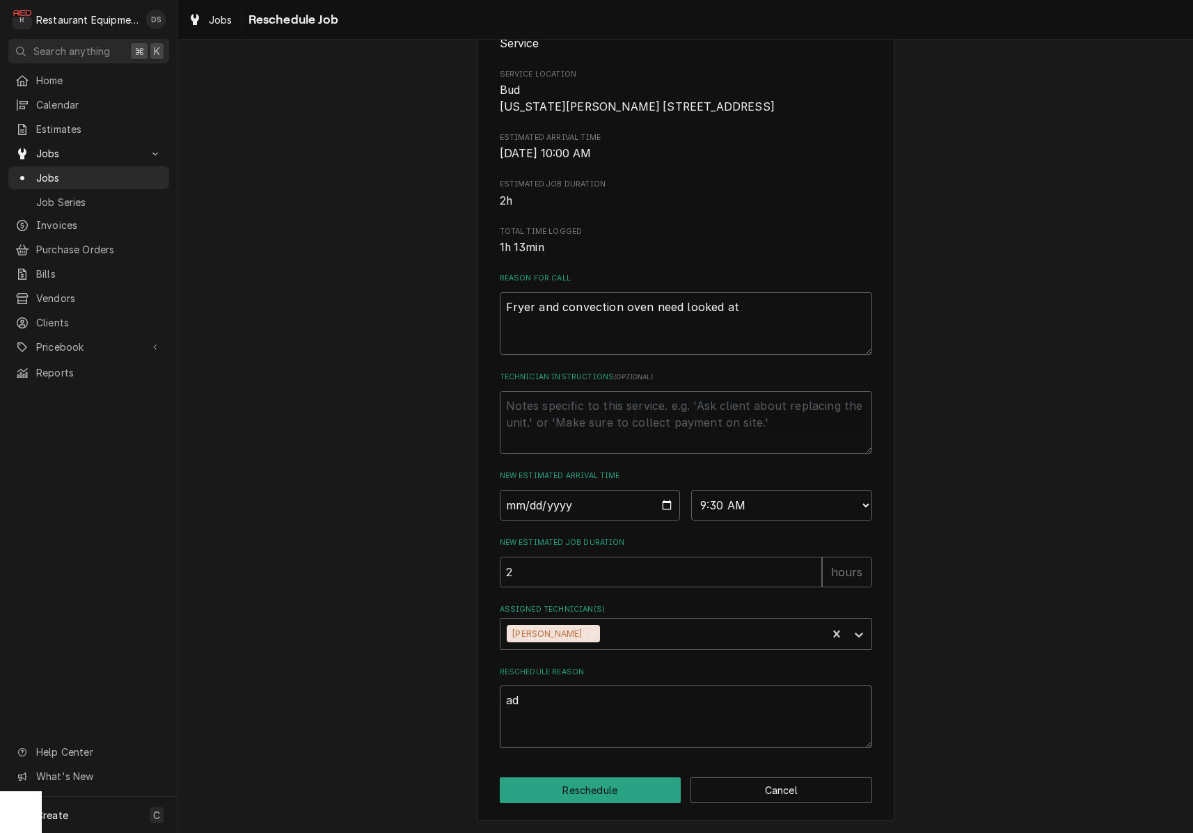
type textarea "x"
type textarea "add"
type textarea "x"
type textarea "add"
type textarea "x"
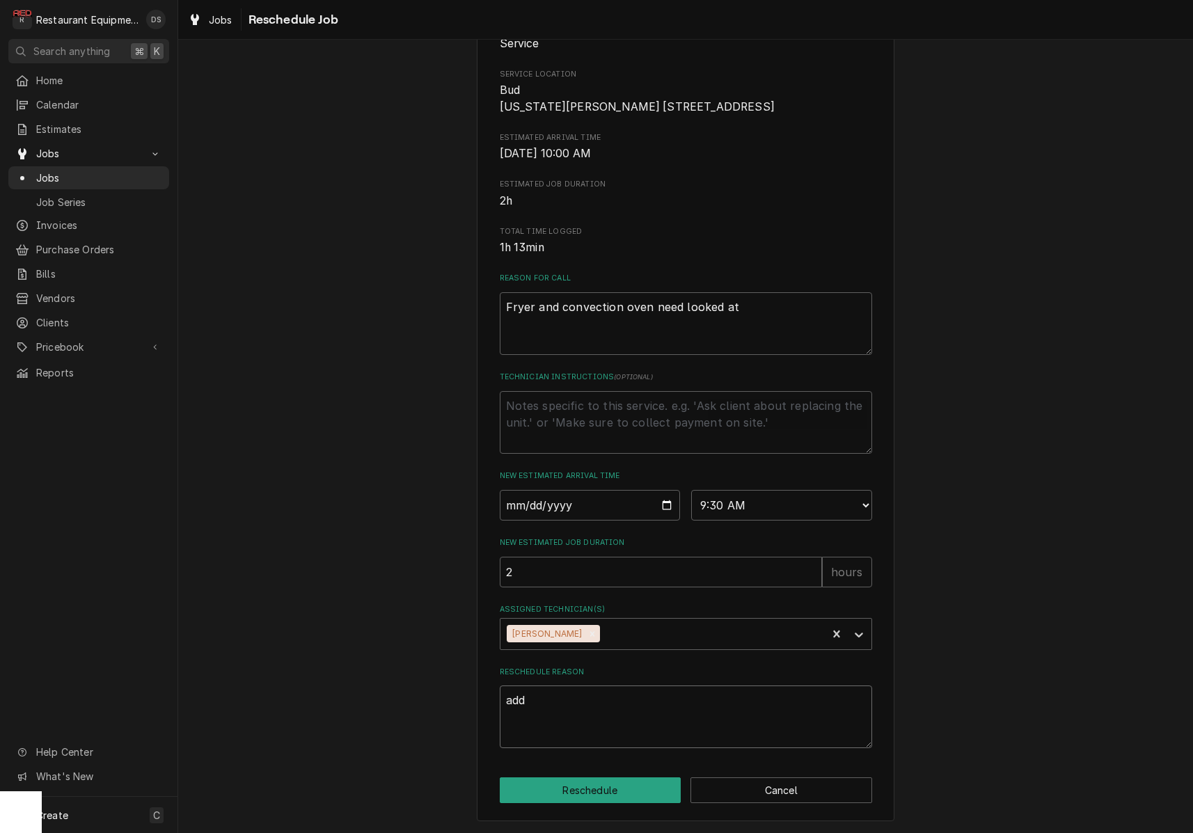
type textarea "add t"
type textarea "x"
type textarea "add te"
type textarea "x"
type textarea "add tec"
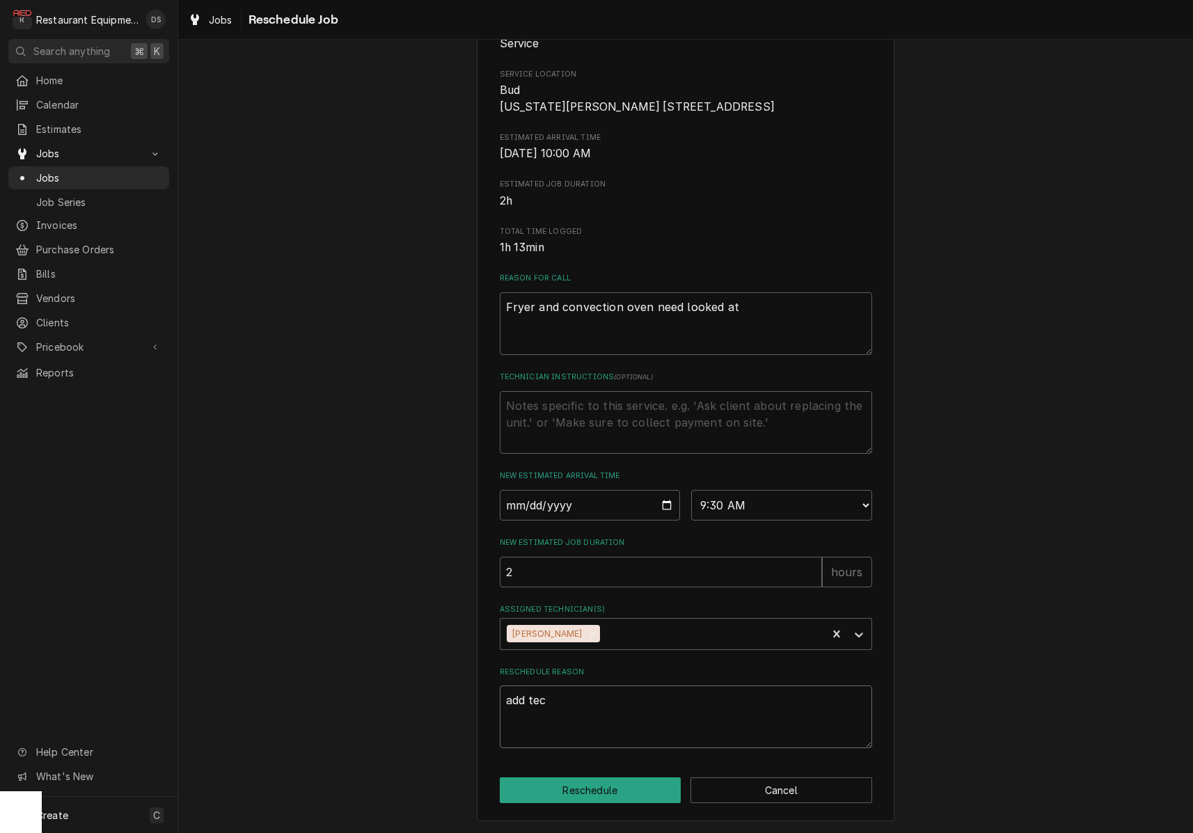
type textarea "x"
type textarea "add tech"
click at [599, 789] on button "Reschedule" at bounding box center [591, 791] width 182 height 26
type textarea "x"
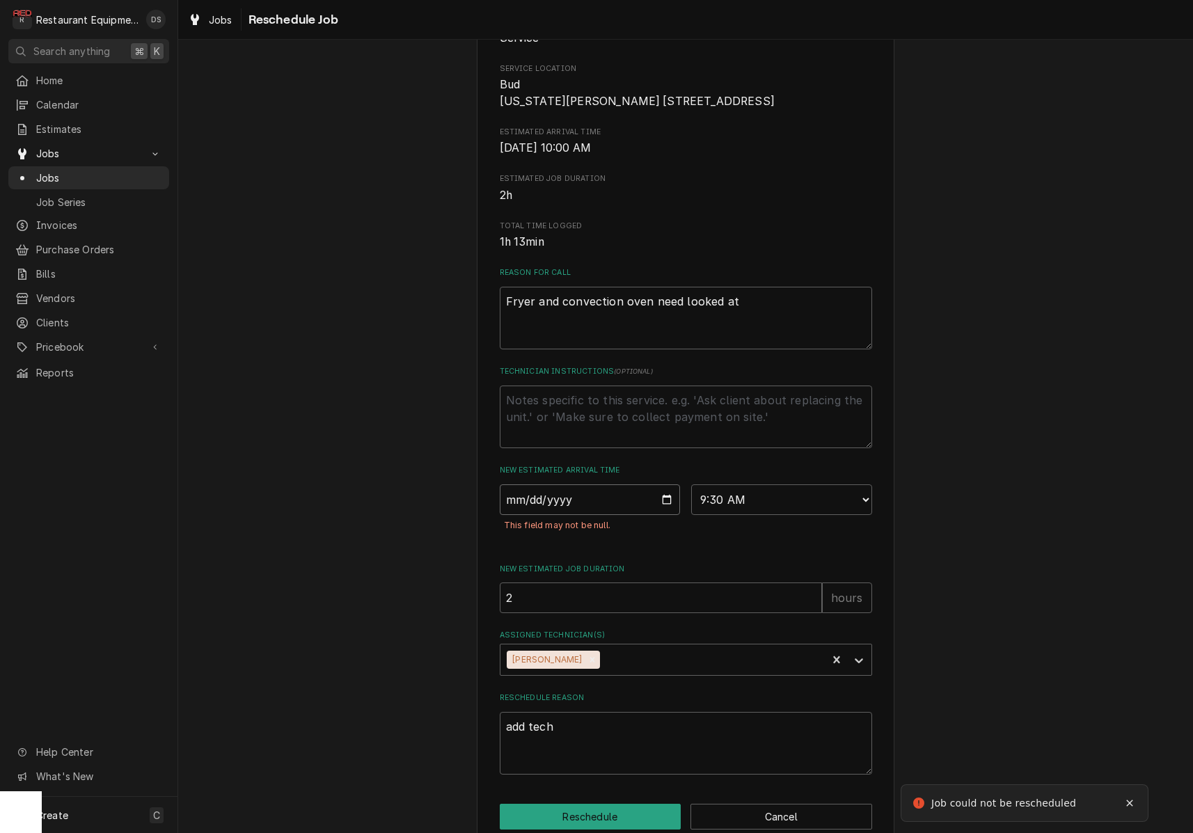
click at [556, 515] on input "Date" at bounding box center [590, 500] width 181 height 31
type input "[DATE]"
drag, startPoint x: 1021, startPoint y: 634, endPoint x: 986, endPoint y: 647, distance: 37.2
click at [1020, 634] on div "Please provide some additional details to reschedule this job. Roopairs Job ID …" at bounding box center [685, 359] width 1015 height 1002
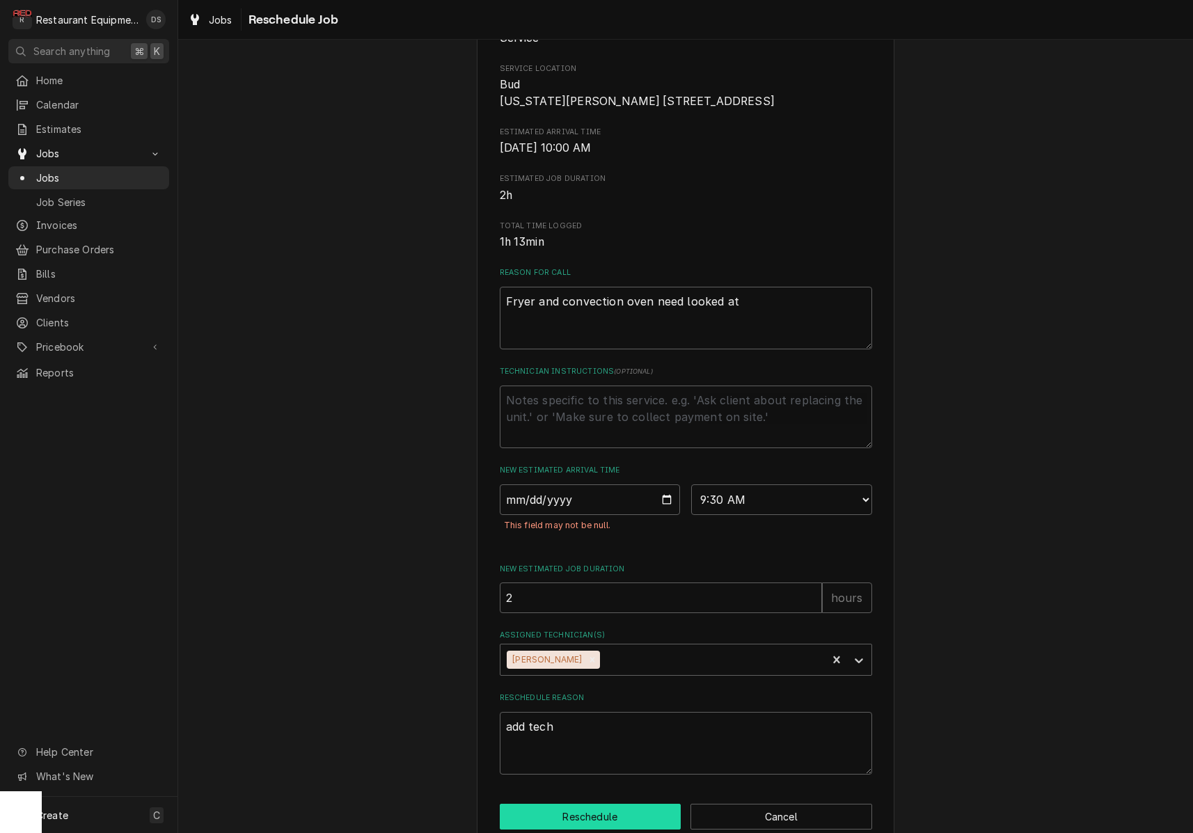
click at [627, 817] on button "Reschedule" at bounding box center [591, 817] width 182 height 26
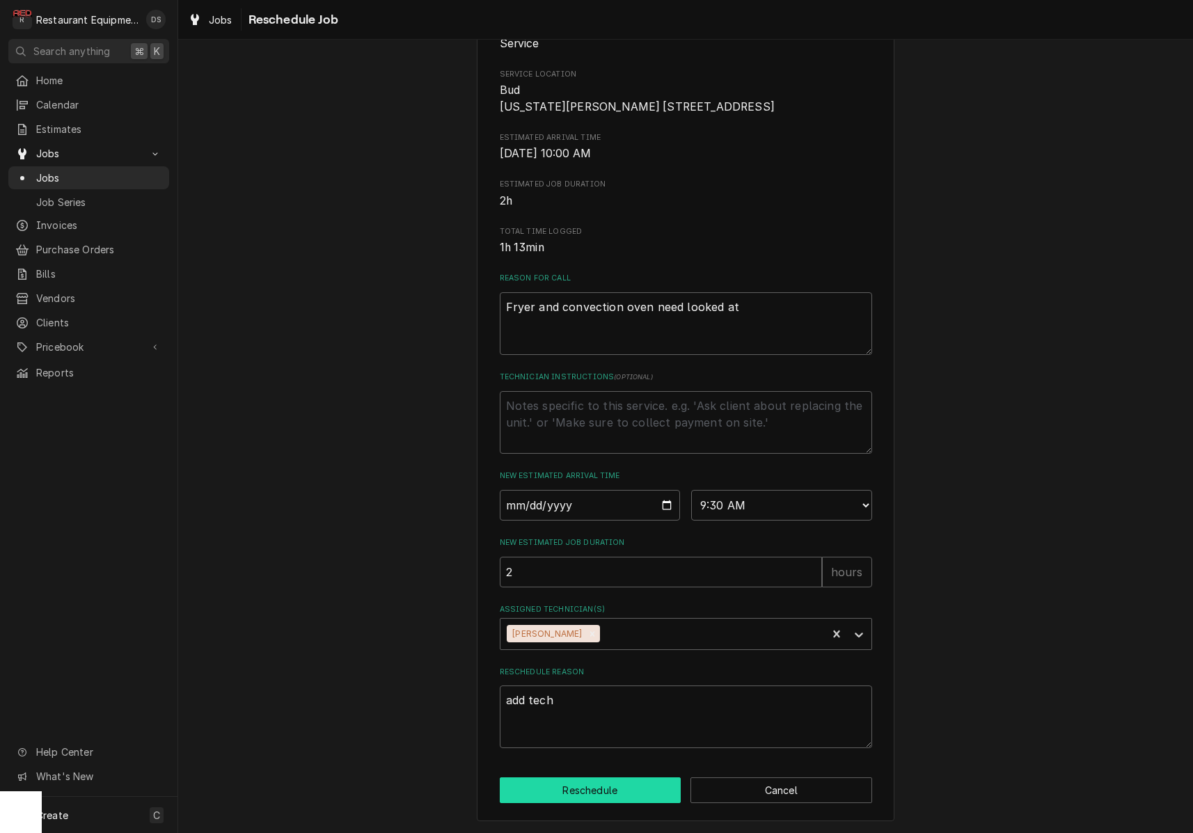
type textarea "x"
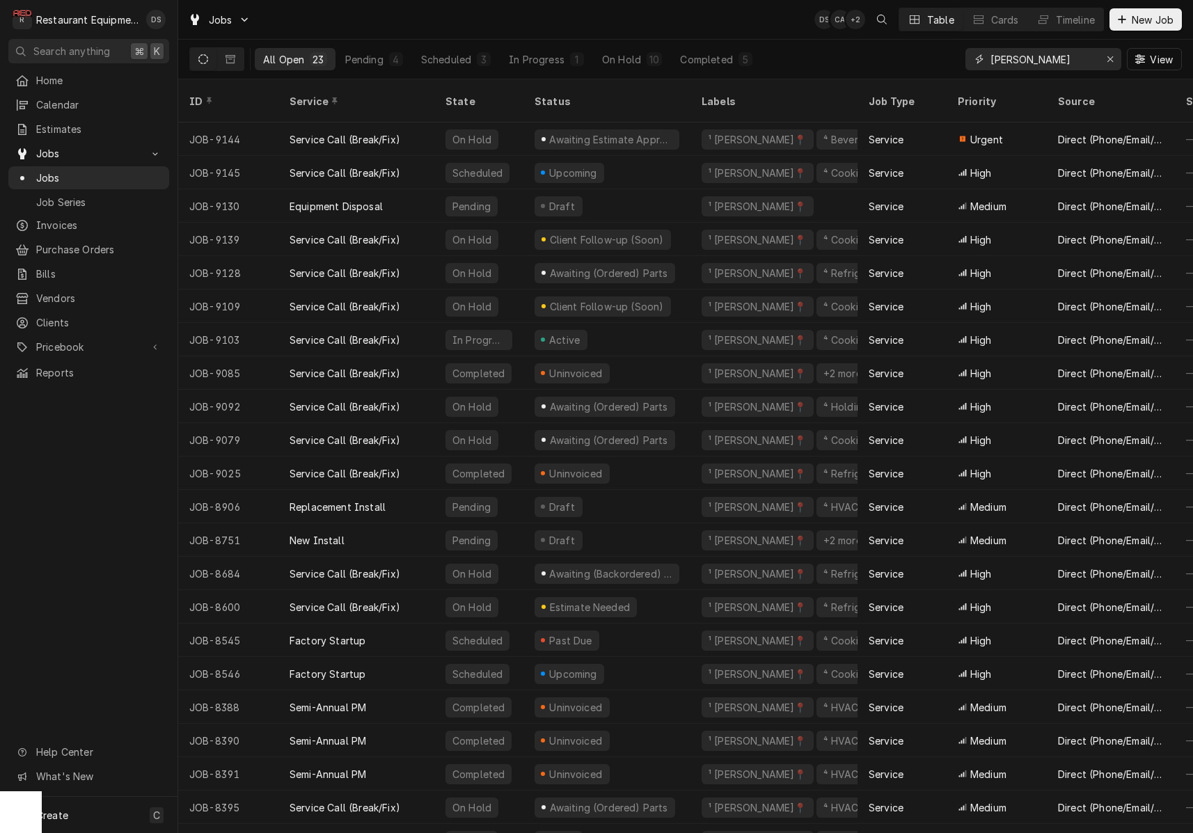
drag, startPoint x: 1111, startPoint y: 55, endPoint x: 1094, endPoint y: 62, distance: 18.7
click at [1111, 56] on icon "Erase input" at bounding box center [1111, 59] width 8 height 10
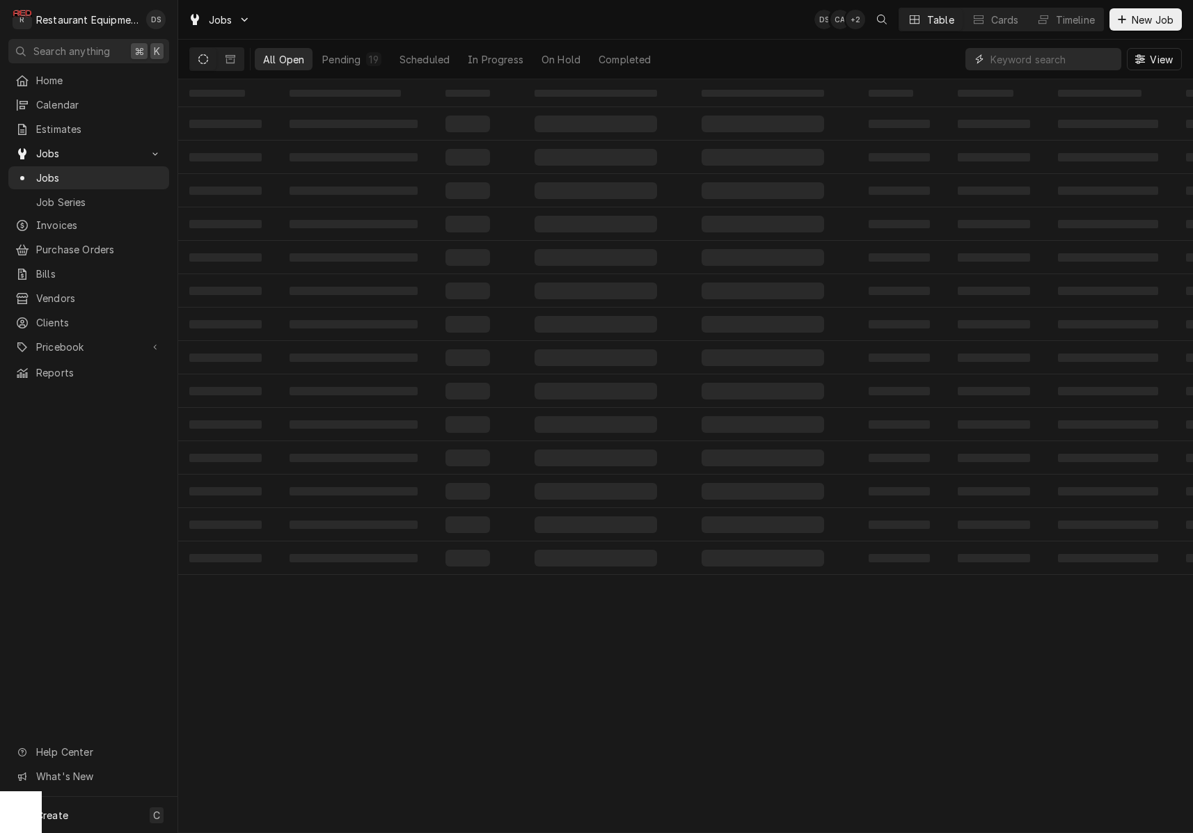
click at [1054, 59] on input "Dynamic Content Wrapper" at bounding box center [1053, 59] width 124 height 22
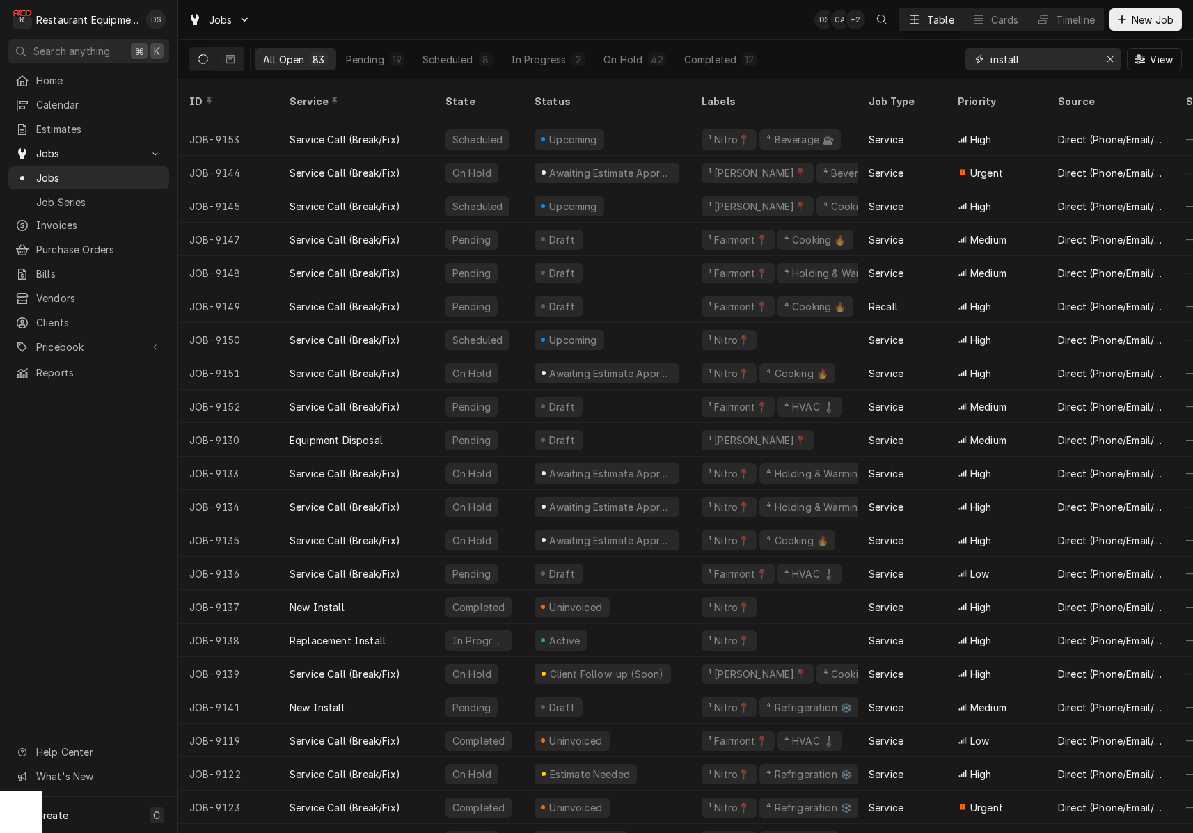
type input "install"
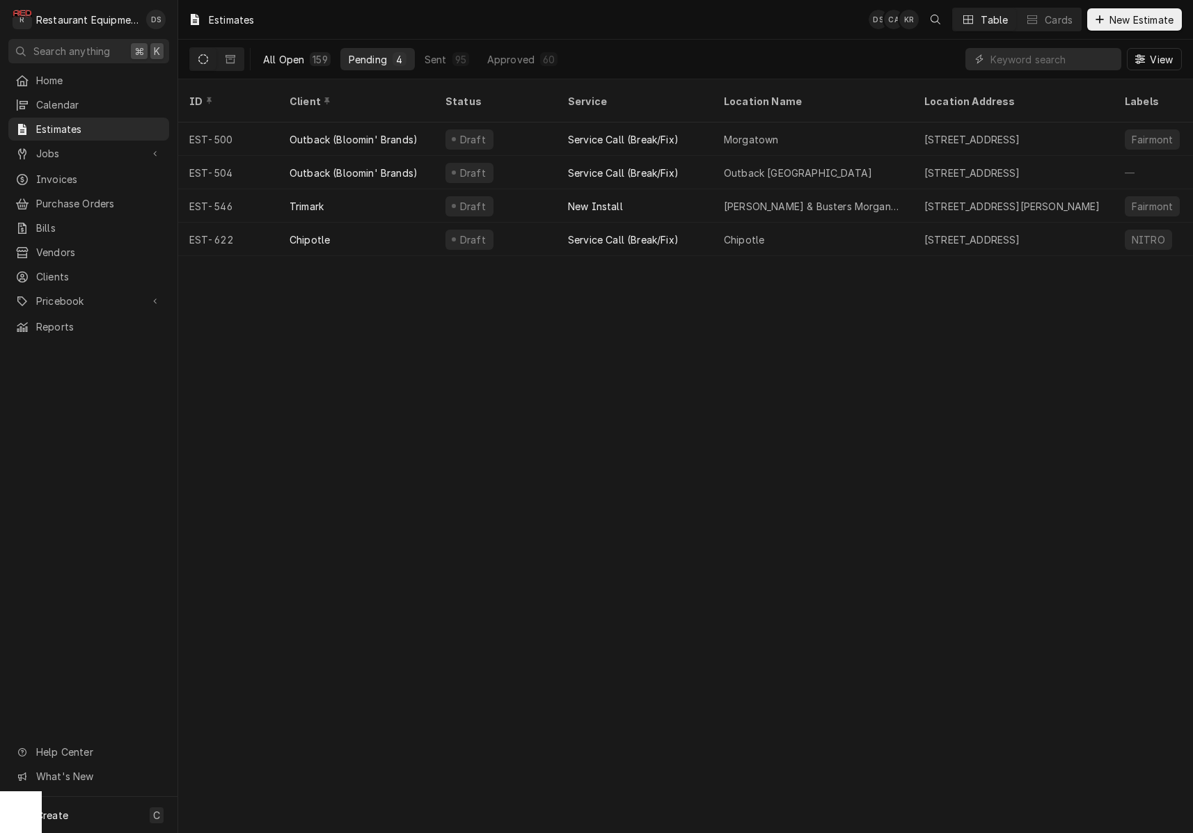
click at [267, 57] on div "All Open" at bounding box center [283, 59] width 41 height 15
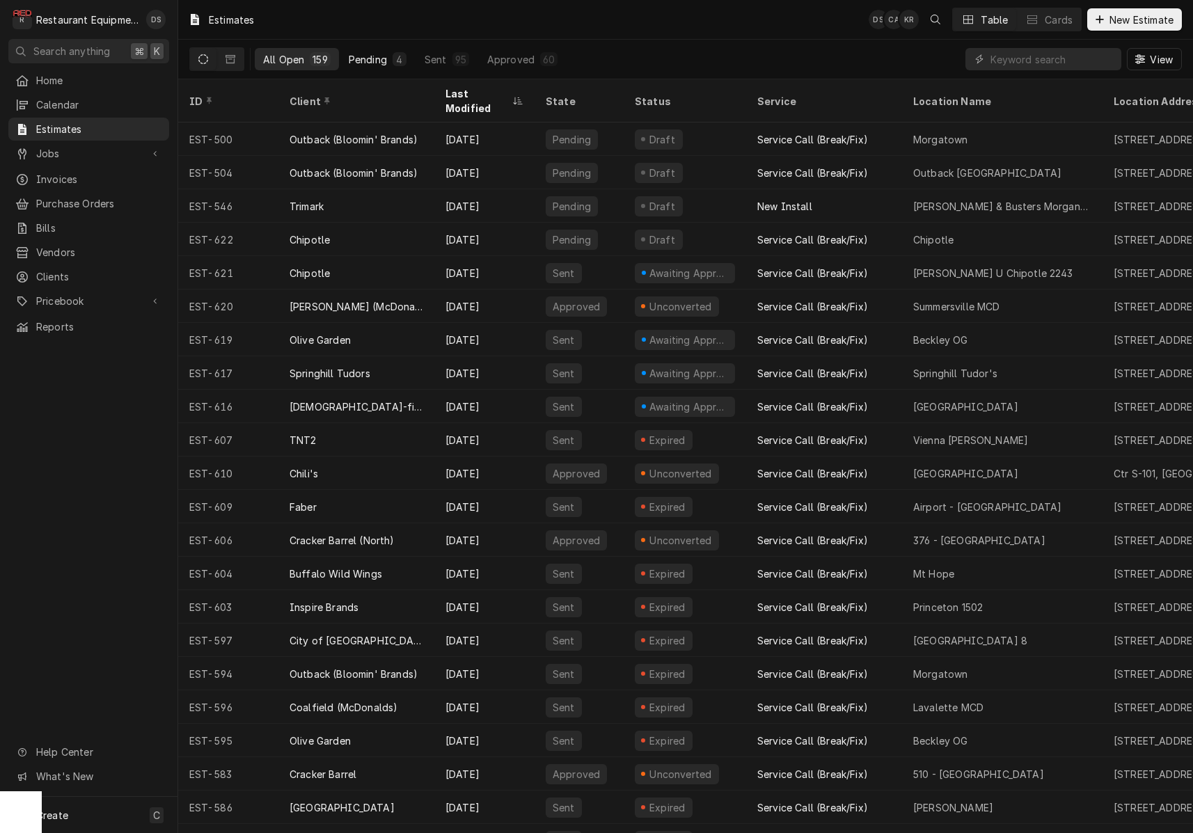
click at [383, 61] on div "Pending" at bounding box center [368, 59] width 38 height 15
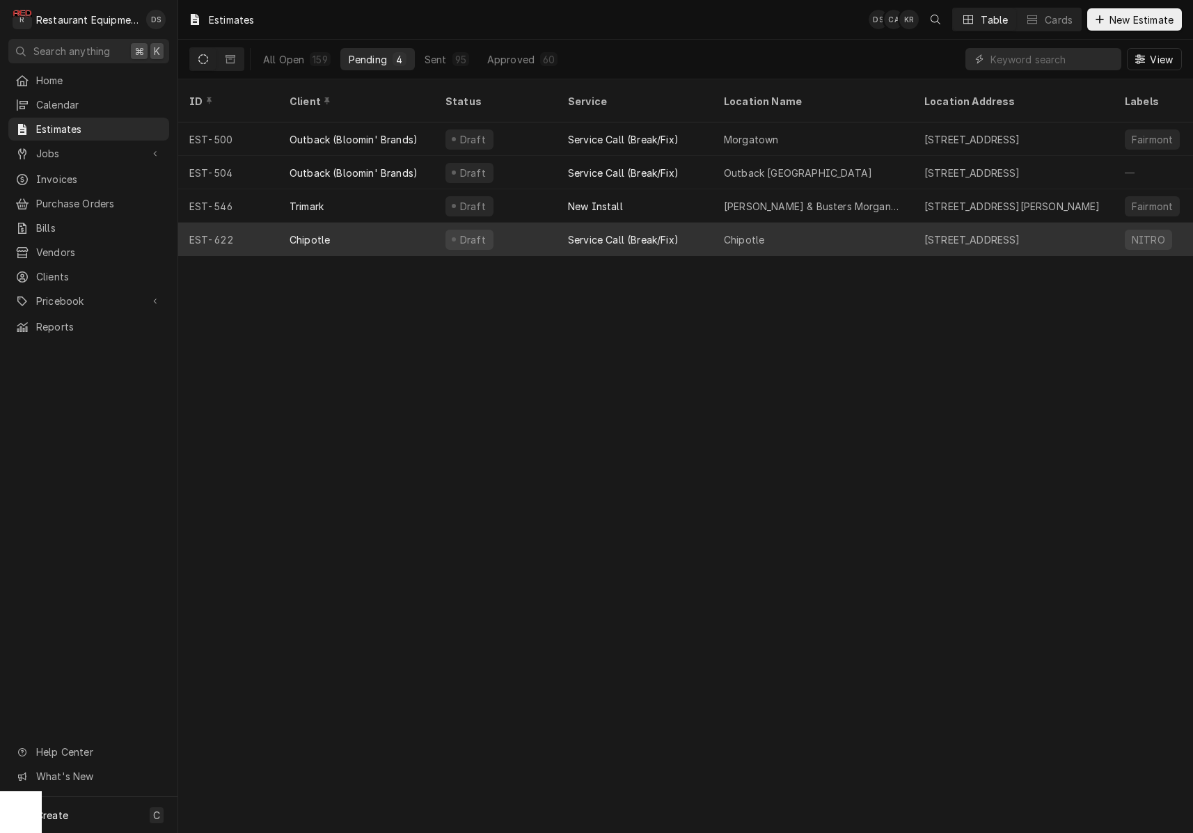
click at [390, 223] on div "Chipotle" at bounding box center [357, 239] width 156 height 33
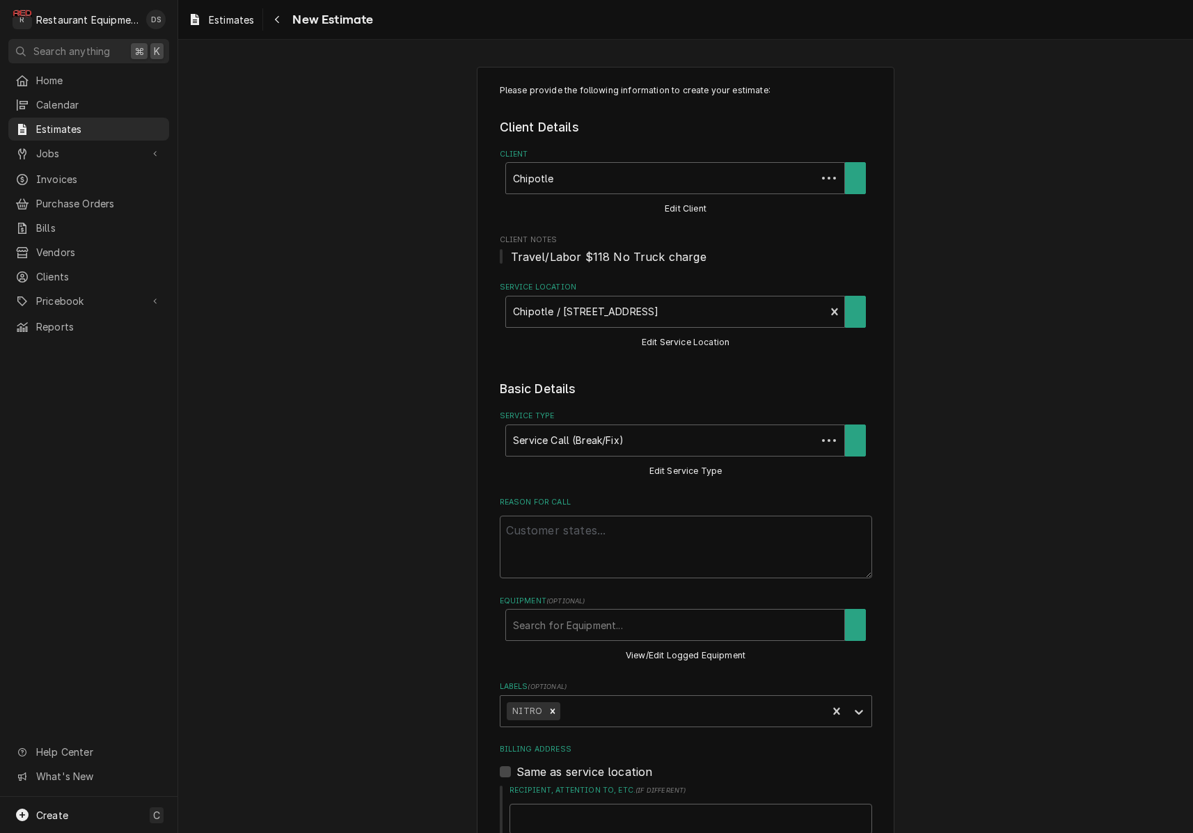
type textarea "x"
